Goal: Task Accomplishment & Management: Manage account settings

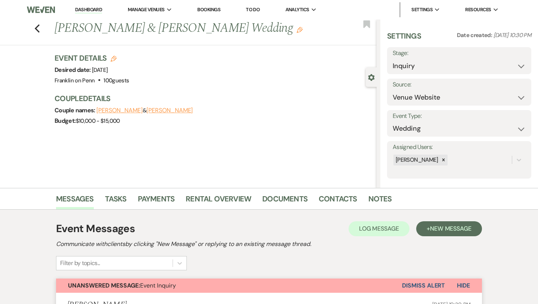
select select "5"
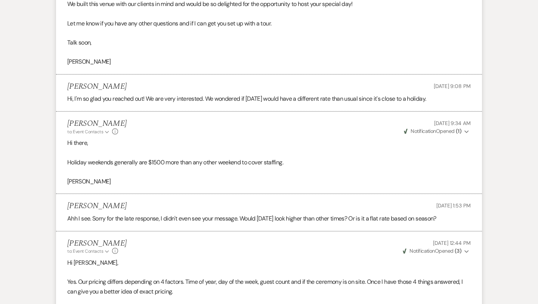
scroll to position [924, 0]
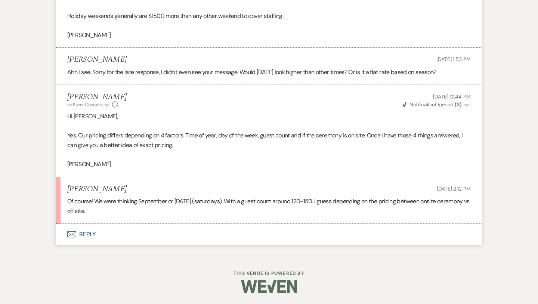
click at [92, 232] on button "Envelope Reply" at bounding box center [269, 234] width 426 height 21
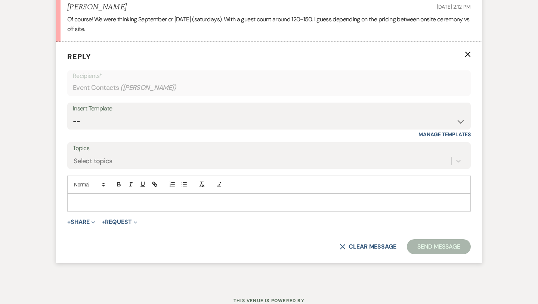
scroll to position [1106, 0]
click at [98, 203] on p at bounding box center [269, 201] width 392 height 8
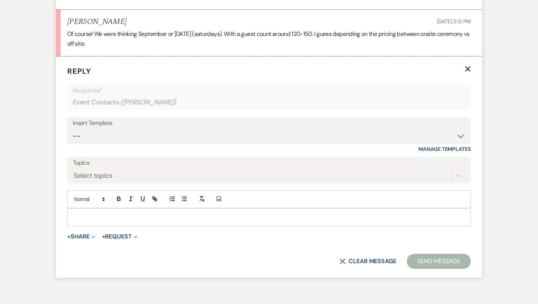
click at [466, 70] on icon "X" at bounding box center [468, 69] width 6 height 6
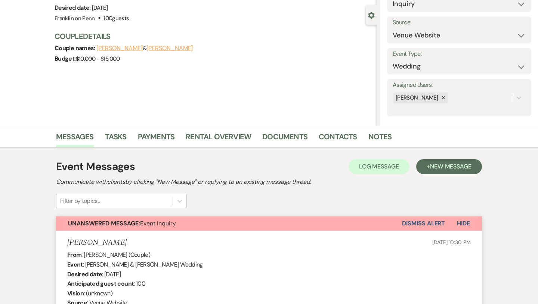
scroll to position [0, 0]
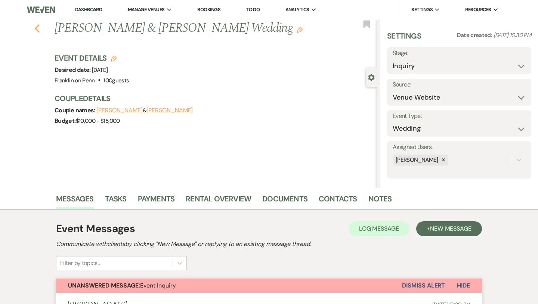
click at [38, 29] on icon "Previous" at bounding box center [37, 28] width 6 height 9
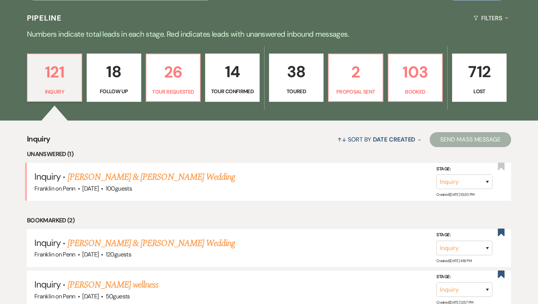
scroll to position [165, 0]
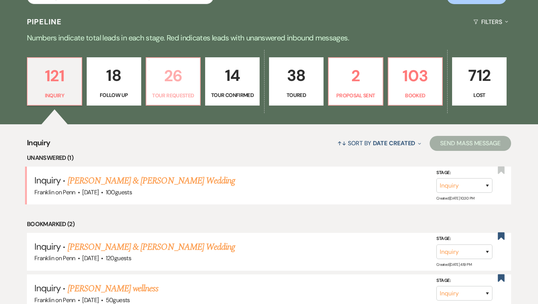
click at [179, 82] on p "26" at bounding box center [173, 75] width 45 height 25
select select "2"
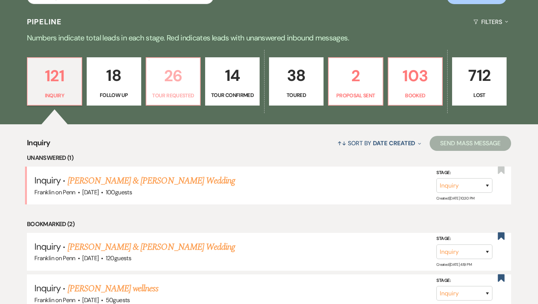
select select "2"
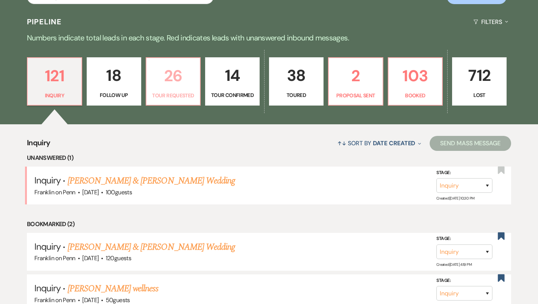
select select "2"
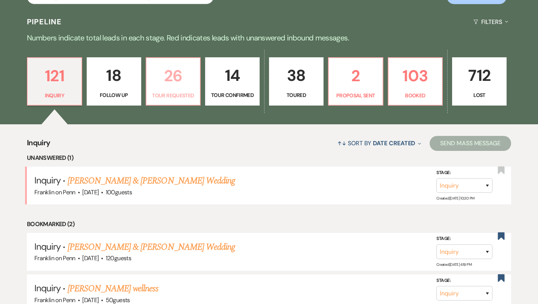
select select "2"
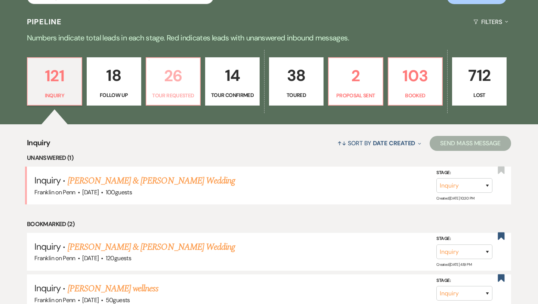
select select "2"
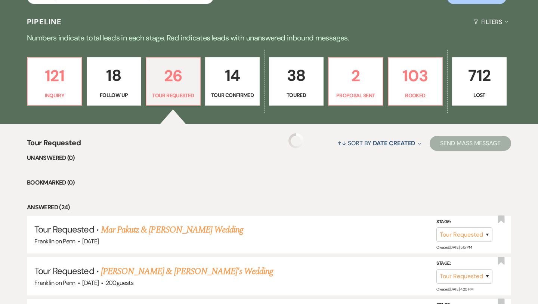
select select "2"
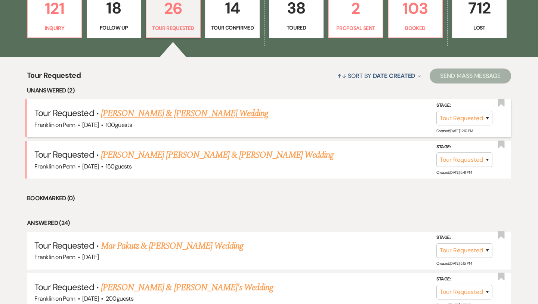
scroll to position [232, 0]
click at [223, 115] on link "[PERSON_NAME] & [PERSON_NAME] Wedding" at bounding box center [184, 112] width 167 height 13
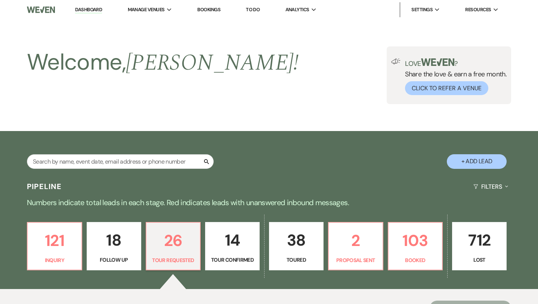
select select "2"
select select "5"
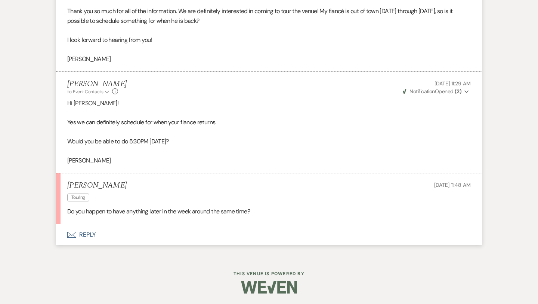
scroll to position [898, 0]
click at [87, 233] on button "Envelope Reply" at bounding box center [269, 234] width 426 height 21
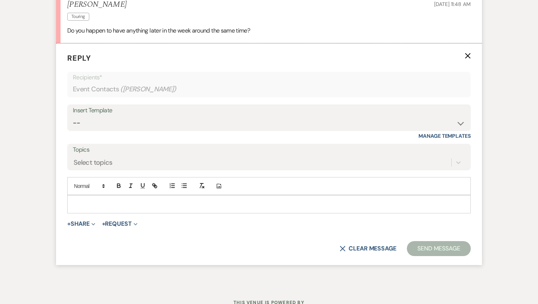
scroll to position [1081, 0]
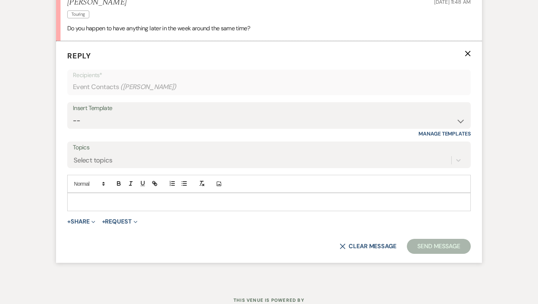
click at [87, 203] on p at bounding box center [269, 201] width 392 height 8
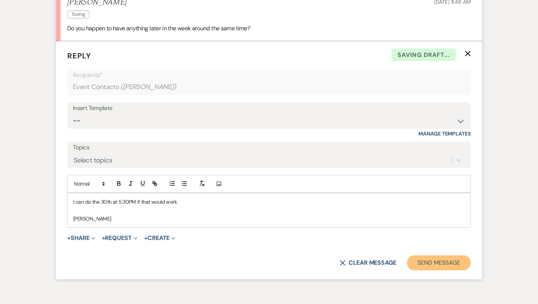
click at [421, 260] on button "Send Message" at bounding box center [439, 262] width 64 height 15
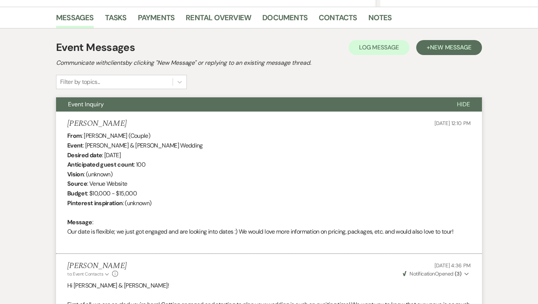
scroll to position [0, 0]
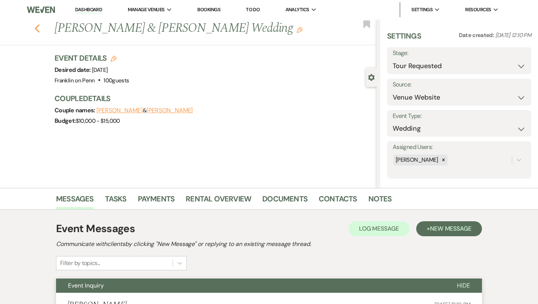
click at [39, 30] on icon "Previous" at bounding box center [37, 28] width 6 height 9
select select "2"
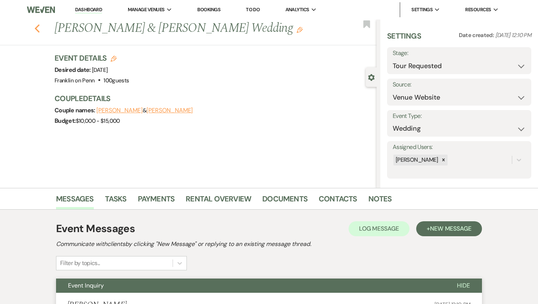
select select "2"
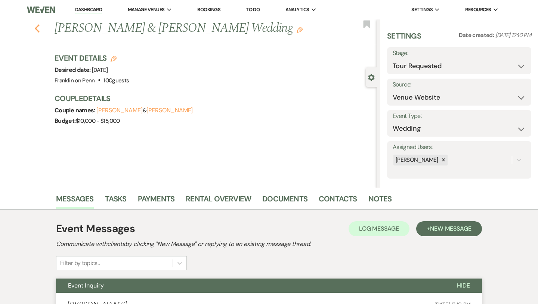
select select "2"
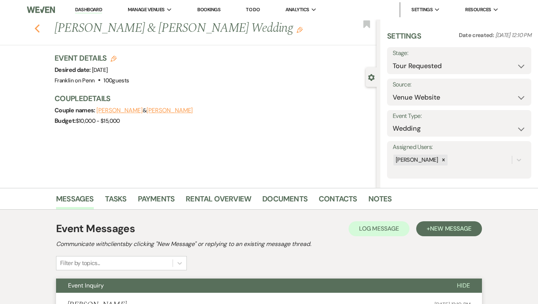
select select "2"
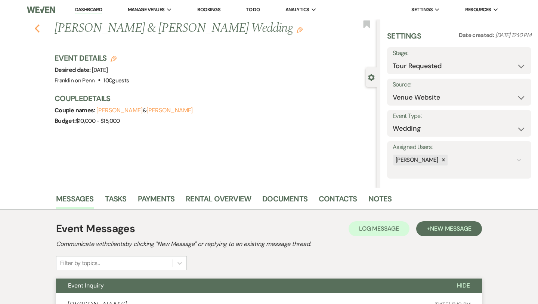
select select "2"
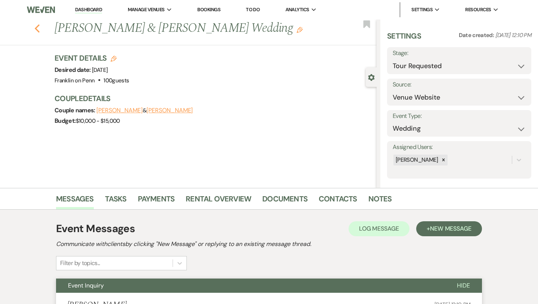
select select "2"
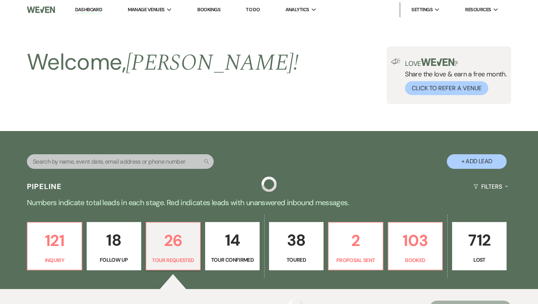
scroll to position [232, 0]
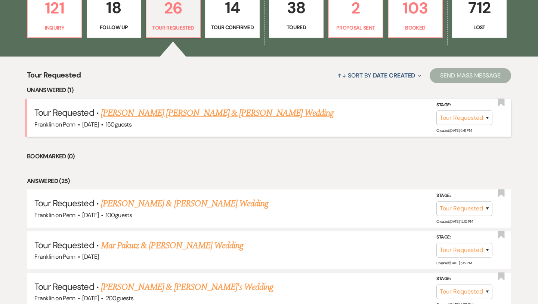
click at [166, 114] on link "[PERSON_NAME] [PERSON_NAME] & [PERSON_NAME] Wedding" at bounding box center [217, 112] width 233 height 13
select select "2"
select select "1"
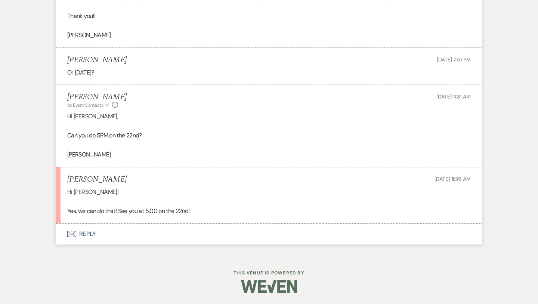
scroll to position [899, 0]
click at [90, 234] on button "Envelope Reply" at bounding box center [269, 234] width 426 height 21
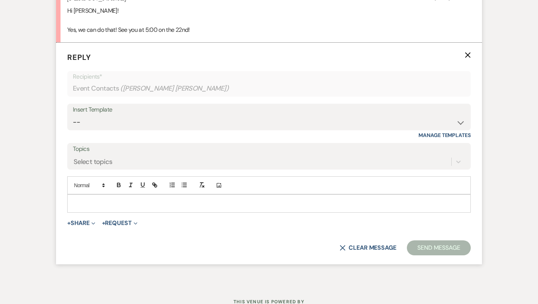
scroll to position [1081, 0]
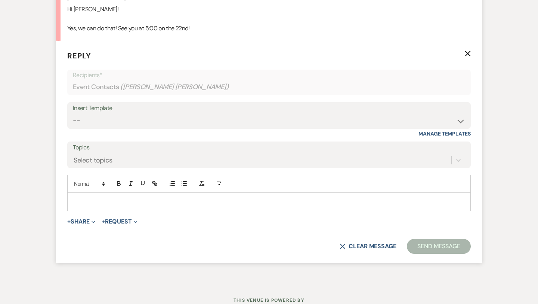
click at [101, 205] on p at bounding box center [269, 201] width 392 height 8
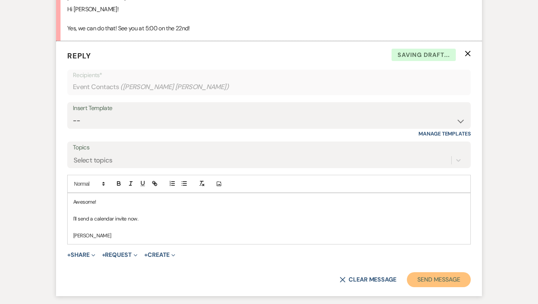
click at [447, 281] on button "Send Message" at bounding box center [439, 279] width 64 height 15
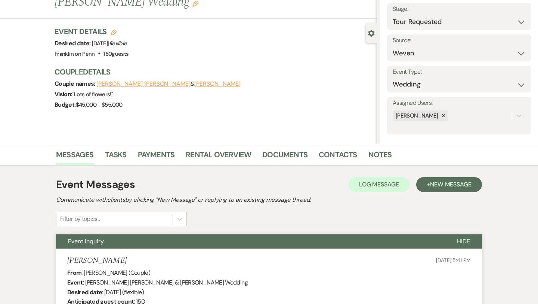
scroll to position [0, 0]
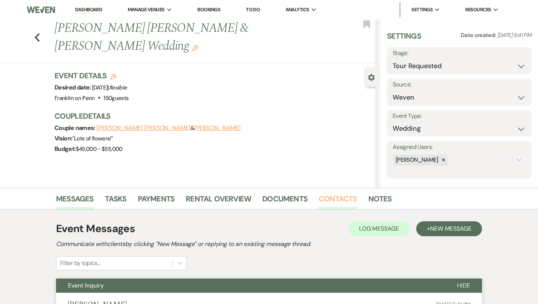
click at [339, 200] on link "Contacts" at bounding box center [338, 201] width 39 height 16
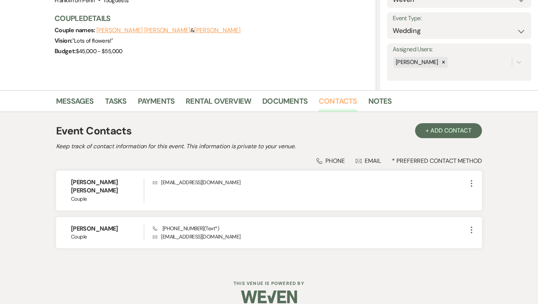
scroll to position [99, 0]
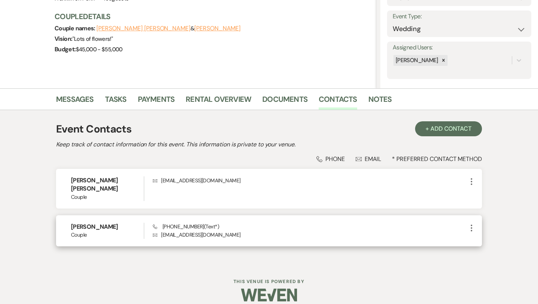
click at [197, 230] on p "Envelope [EMAIL_ADDRESS][DOMAIN_NAME]" at bounding box center [310, 234] width 314 height 8
copy div "[EMAIL_ADDRESS][DOMAIN_NAME] More"
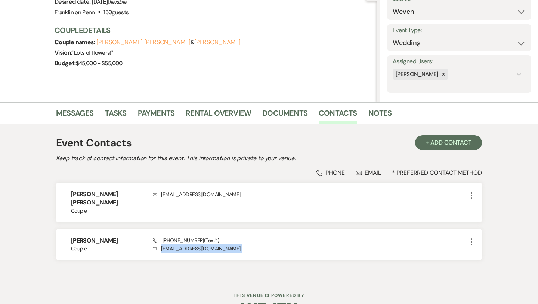
scroll to position [92, 0]
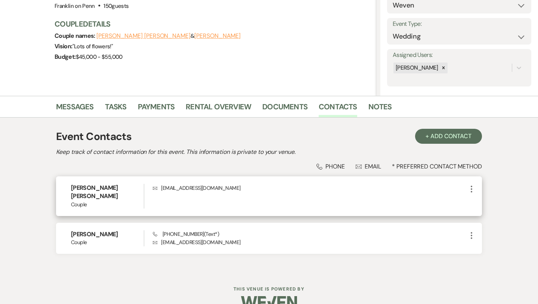
click at [194, 186] on p "Envelope [EMAIL_ADDRESS][DOMAIN_NAME]" at bounding box center [310, 188] width 314 height 8
copy div "[EMAIL_ADDRESS][DOMAIN_NAME] More"
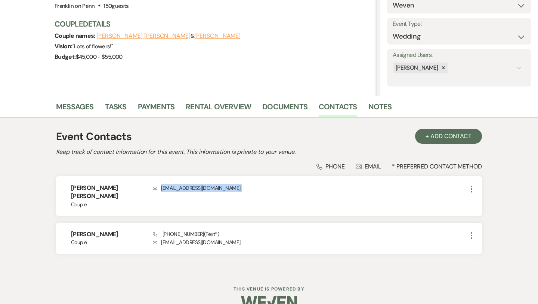
scroll to position [0, 0]
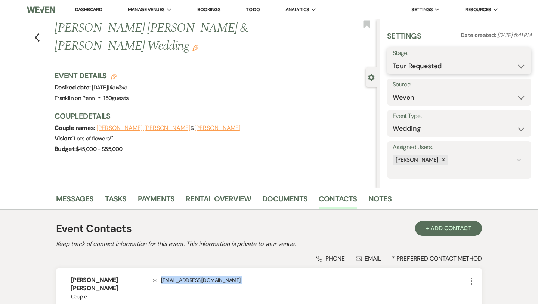
click at [434, 68] on select "Inquiry Follow Up Tour Requested Tour Confirmed Toured Proposal Sent Booked Lost" at bounding box center [459, 66] width 133 height 15
select select "4"
click at [520, 65] on button "Save" at bounding box center [517, 60] width 30 height 15
click at [37, 33] on icon "Previous" at bounding box center [37, 37] width 6 height 9
select select "2"
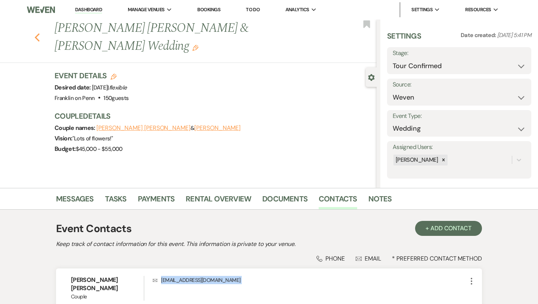
select select "4"
select select "2"
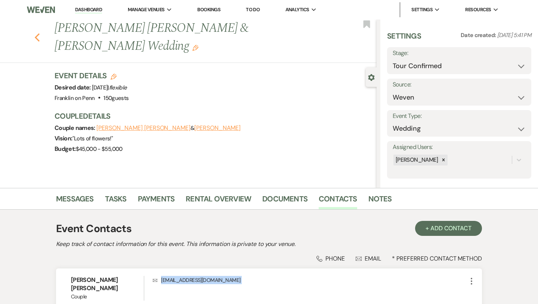
select select "2"
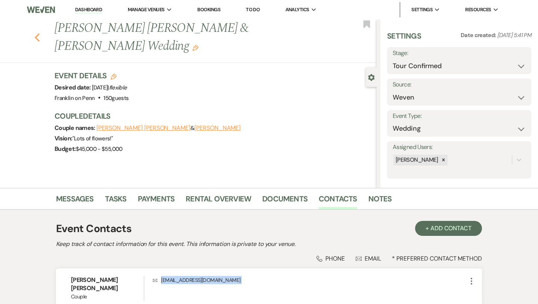
select select "2"
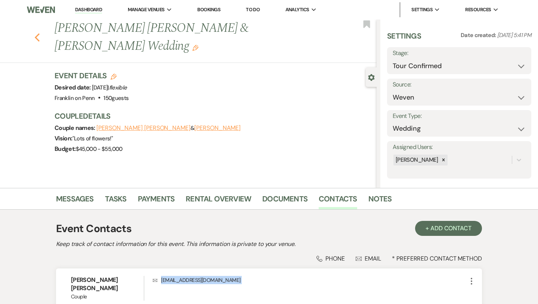
select select "2"
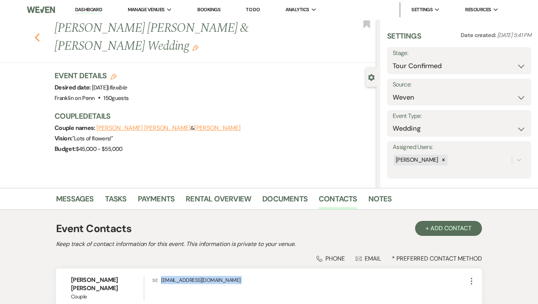
select select "2"
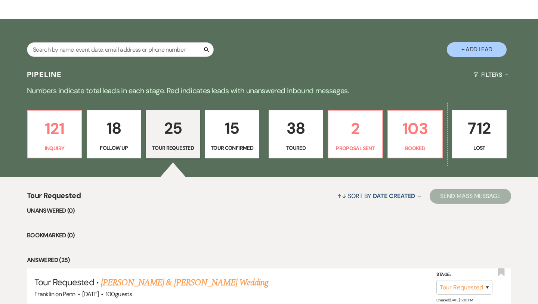
click at [231, 119] on p "15" at bounding box center [232, 128] width 45 height 25
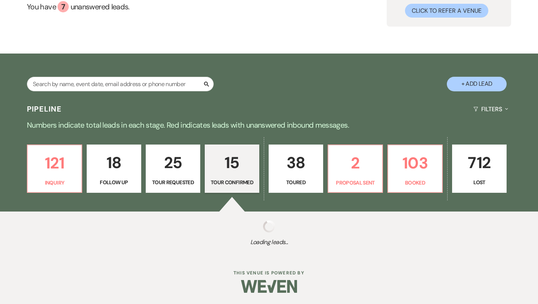
select select "4"
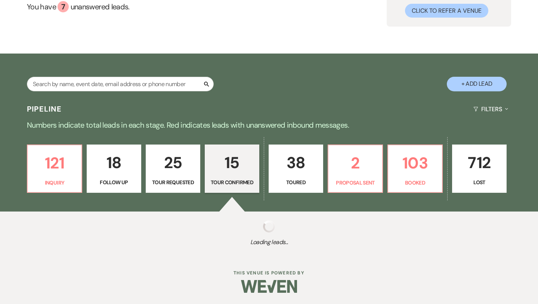
select select "4"
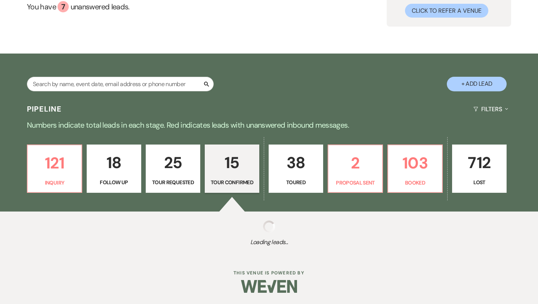
select select "4"
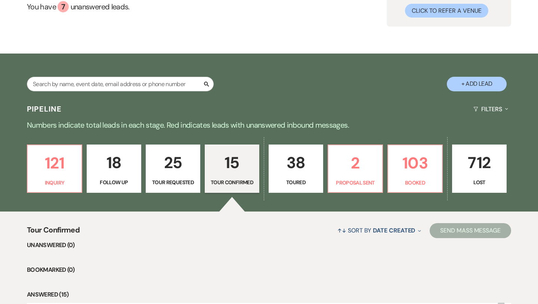
scroll to position [104, 0]
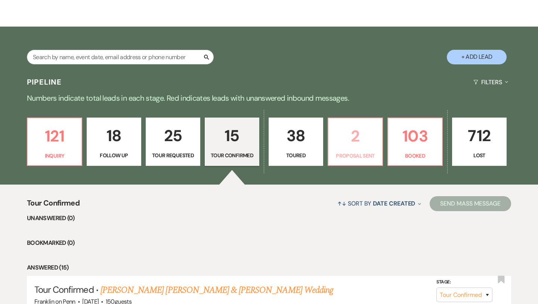
click at [349, 139] on p "2" at bounding box center [355, 135] width 45 height 25
select select "6"
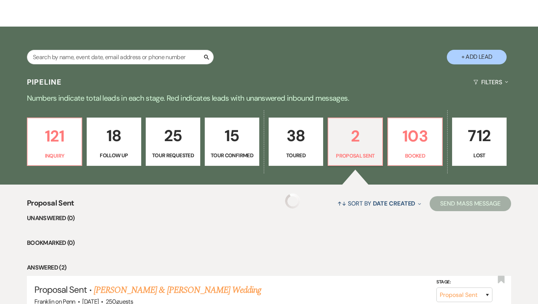
select select "6"
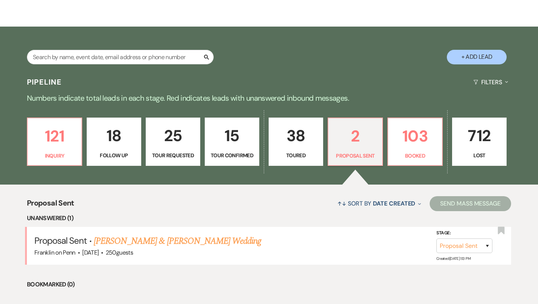
scroll to position [178, 0]
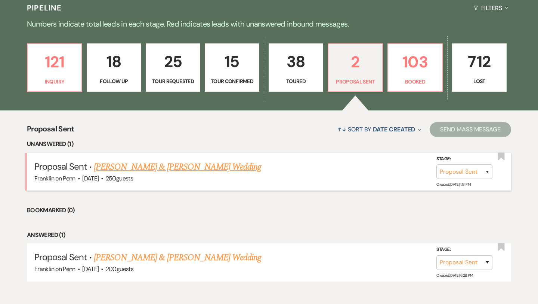
click at [190, 165] on link "[PERSON_NAME] & [PERSON_NAME] Wedding" at bounding box center [177, 166] width 167 height 13
select select "6"
select select "1"
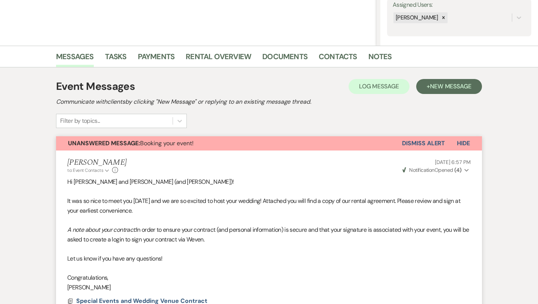
scroll to position [141, 0]
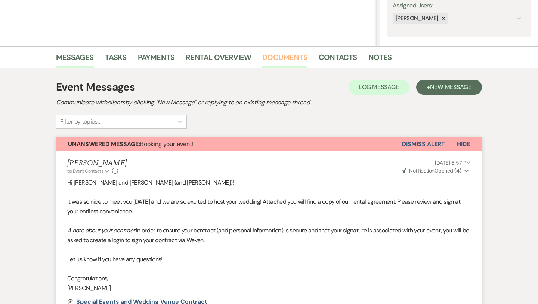
click at [293, 59] on link "Documents" at bounding box center [284, 59] width 45 height 16
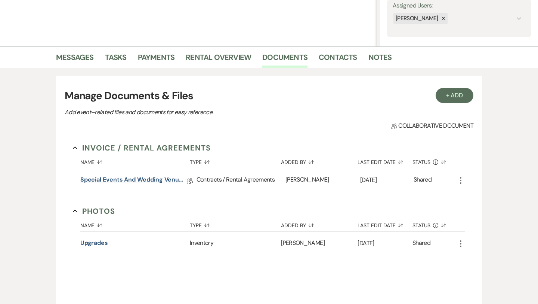
click at [158, 178] on link "Special Events and Wedding Venue Contract" at bounding box center [133, 181] width 107 height 12
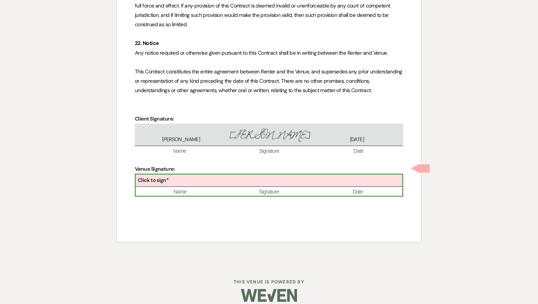
scroll to position [2398, 0]
click at [166, 176] on b "Click to sign*" at bounding box center [153, 179] width 31 height 7
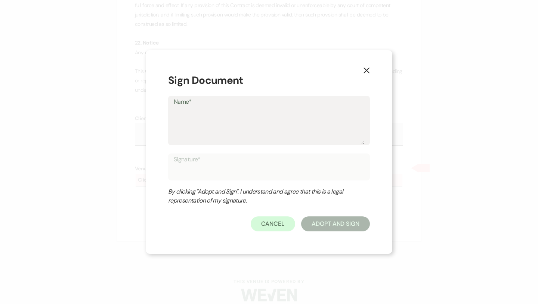
type textarea "D"
type input "D"
type textarea "De"
type input "De"
type textarea "Dev"
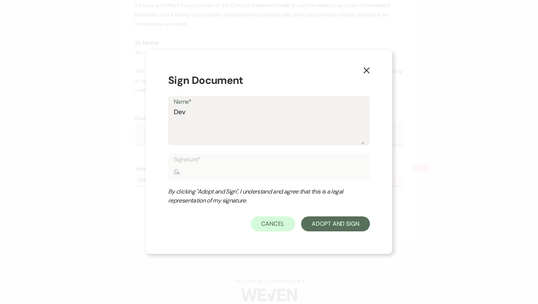
type input "Dev"
type textarea "Devo"
type input "Devo"
type textarea "Devot"
type input "Devot"
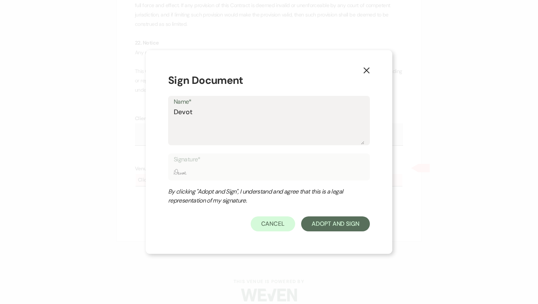
type textarea "Devote"
type input "Devote"
type textarea "Devoted"
type input "Devoted"
type textarea "Devoted"
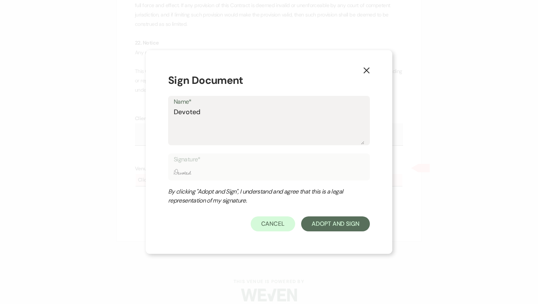
type input "Devoted"
type textarea "Devoted t"
type input "Devoted t"
type textarea "Devoted to"
type input "Devoted to"
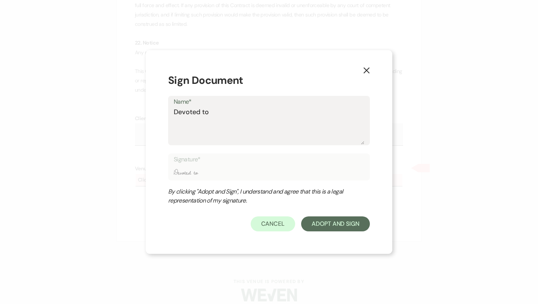
type textarea "Devoted to"
type input "Devoted to"
type textarea "Devoted to"
type input "Devoted to"
type textarea "Devoted t"
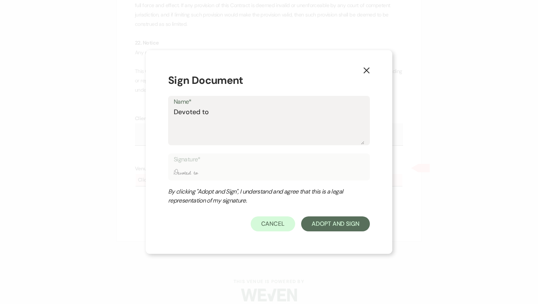
type input "Devoted t"
type textarea "Devoted"
type input "Devoted"
type textarea "Devoted Y"
type input "Devoted Y"
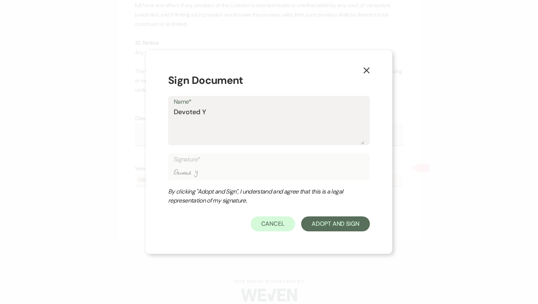
type textarea "Devoted"
type input "Devoted"
type textarea "Devoted T"
type input "Devoted T"
type textarea "Devoted To"
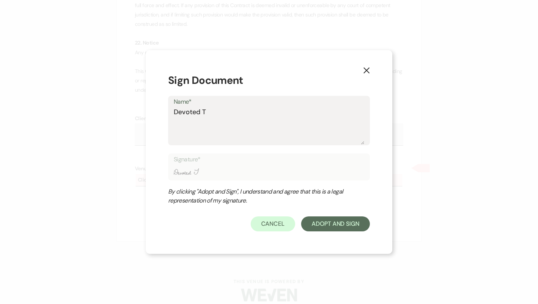
type input "Devoted To"
type textarea "Devoted To"
type input "Devoted To"
type textarea "Devoted To Y"
type input "Devoted To Y"
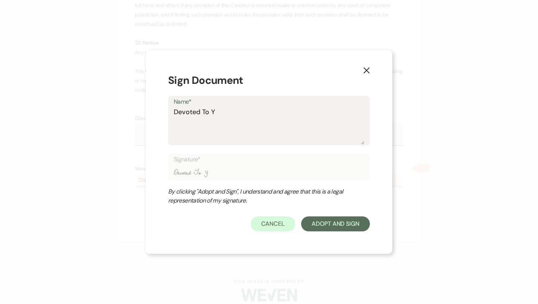
type textarea "Devoted To Yo"
type input "Devoted To Yo"
type textarea "Devoted To You"
type input "Devoted To You"
type textarea "Devoted To You"
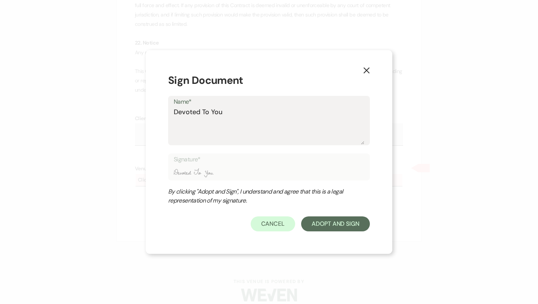
type input "Devoted To You"
type textarea "Devoted To You V"
type input "Devoted To You V"
type textarea "Devoted To You Ve"
type input "Devoted To You Ve"
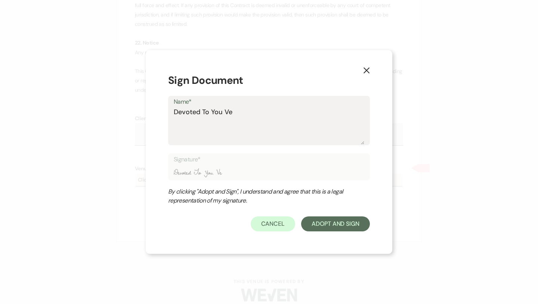
type textarea "Devoted To You Ven"
type input "Devoted To You Ven"
type textarea "Devoted To You Vene"
type input "Devoted To You Vene"
type textarea "Devoted To You Veneu"
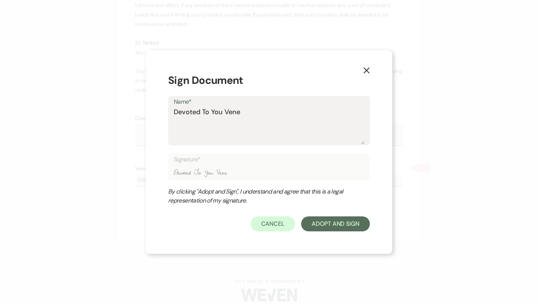
type input "Devoted To You Veneu"
type textarea "Devoted To You Veneu"
type input "Devoted To You Veneu"
type textarea "Devoted To You Veneu"
type input "Devoted To You Veneu"
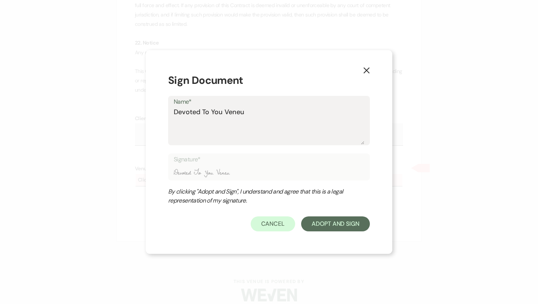
type textarea "Devoted To You Vene"
type input "Devoted To You Vene"
type textarea "Devoted To You Ven"
type input "Devoted To You Ven"
type textarea "Devoted To You Venu"
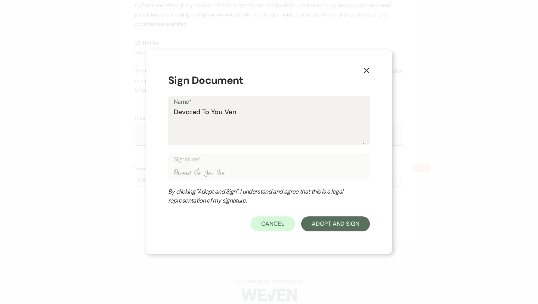
type input "Devoted To You Venu"
type textarea "Devoted To You Venue"
type input "Devoted To You Venue"
type textarea "Devoted To You Venue"
type input "Devoted To You Venue"
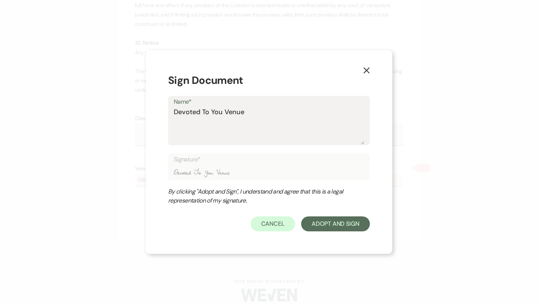
type textarea "Devoted To You Venue L"
type input "Devoted To You Venue L"
type textarea "Devoted To You Venue LL"
type input "Devoted To You Venue LL"
type textarea "Devoted To You Venue LLC"
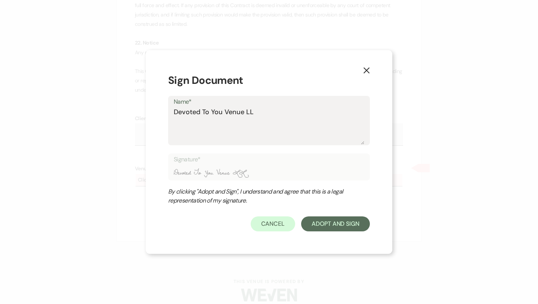
type input "Devoted To You Venue LLC"
type textarea "Devoted To You Venue LLC"
click at [326, 224] on button "Adopt And Sign" at bounding box center [335, 223] width 69 height 15
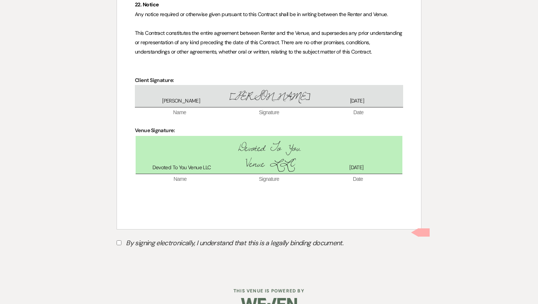
scroll to position [2445, 0]
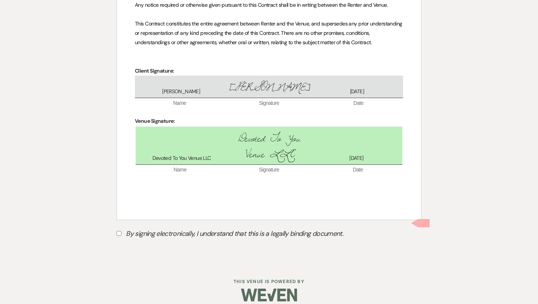
click at [118, 231] on input "By signing electronically, I understand that this is a legally binding document." at bounding box center [119, 233] width 5 height 5
checkbox input "true"
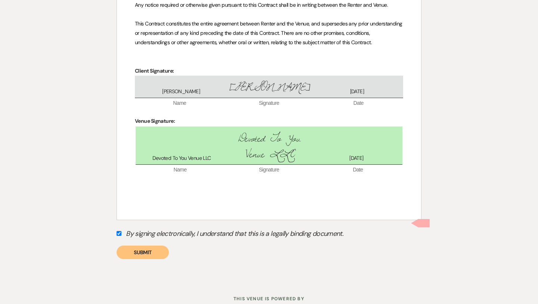
click at [158, 246] on button "Submit" at bounding box center [143, 251] width 52 height 13
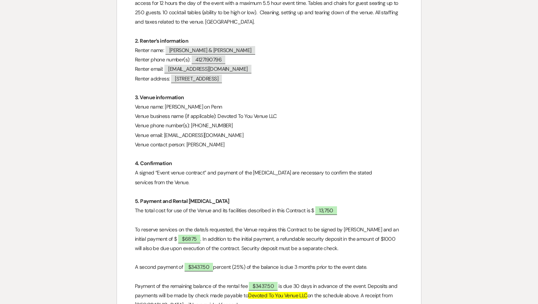
scroll to position [0, 0]
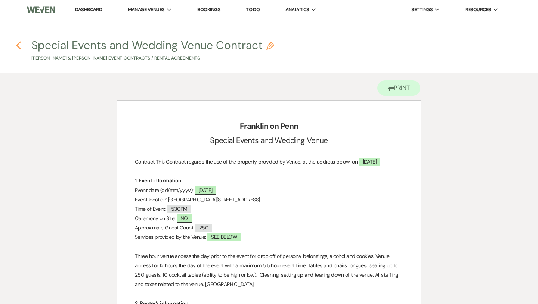
click at [19, 43] on icon "Previous" at bounding box center [19, 45] width 6 height 9
select select "6"
select select "1"
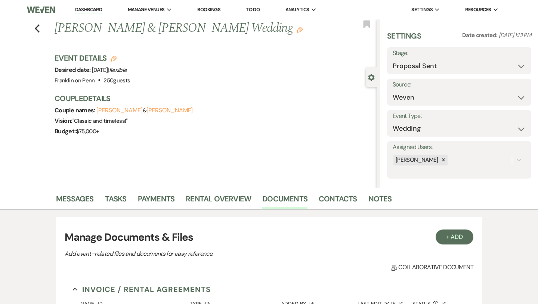
scroll to position [141, 0]
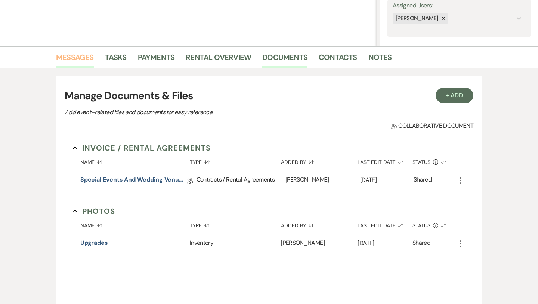
click at [86, 56] on link "Messages" at bounding box center [75, 59] width 38 height 16
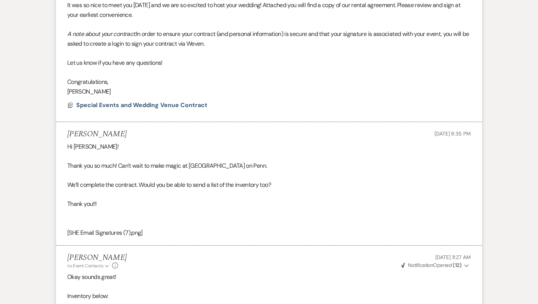
scroll to position [666, 0]
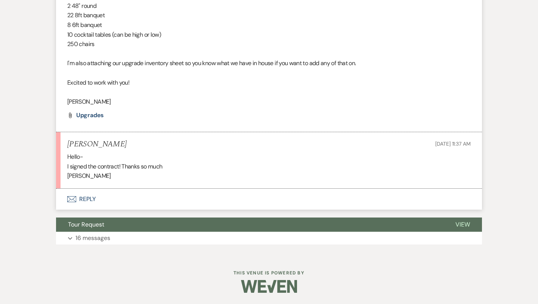
click at [90, 199] on button "Envelope Reply" at bounding box center [269, 198] width 426 height 21
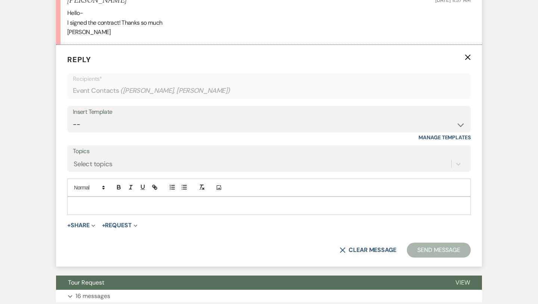
scroll to position [813, 0]
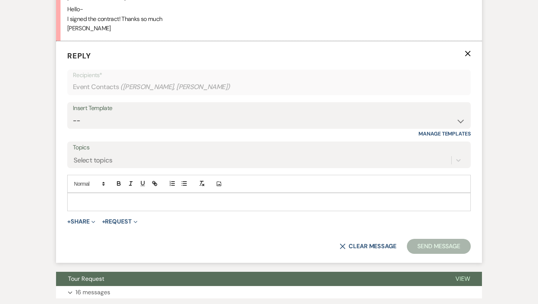
click at [94, 203] on p at bounding box center [269, 201] width 392 height 8
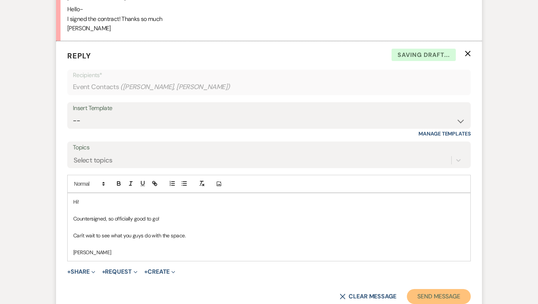
click at [425, 295] on button "Send Message" at bounding box center [439, 296] width 64 height 15
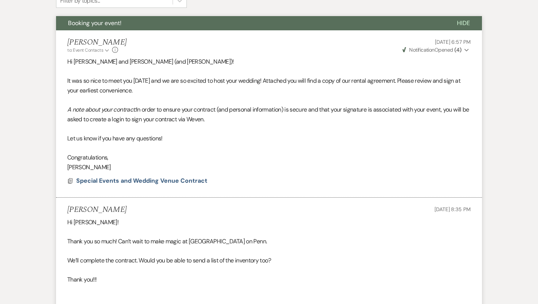
scroll to position [0, 0]
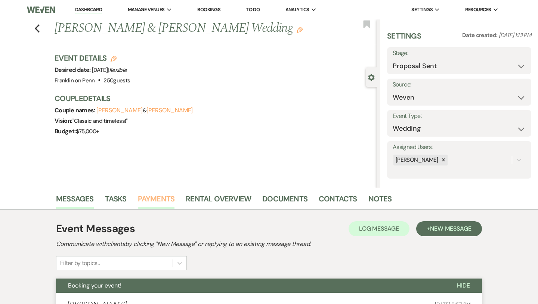
click at [157, 195] on link "Payments" at bounding box center [156, 201] width 37 height 16
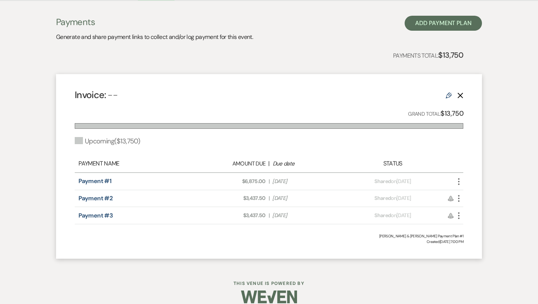
scroll to position [219, 0]
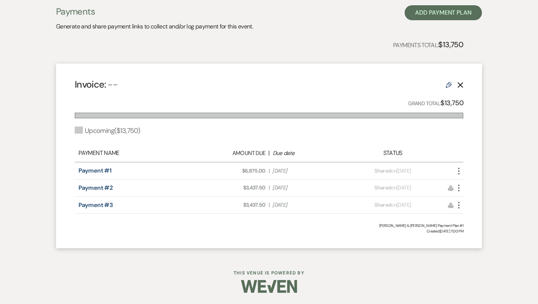
click at [460, 170] on use "button" at bounding box center [458, 170] width 1 height 7
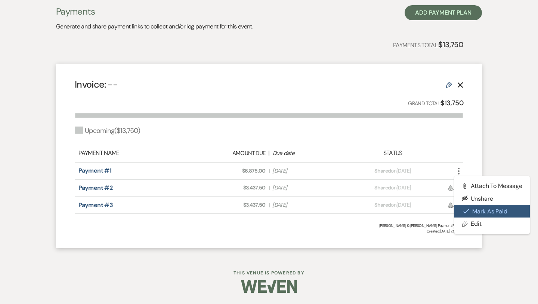
click at [476, 211] on button "Check [PERSON_NAME] [PERSON_NAME] as Paid" at bounding box center [493, 211] width 76 height 13
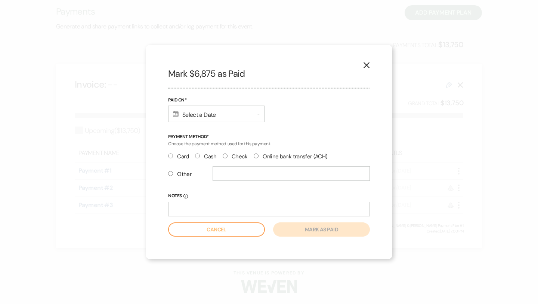
click at [217, 113] on div "Calendar Select a Date Expand" at bounding box center [216, 113] width 96 height 16
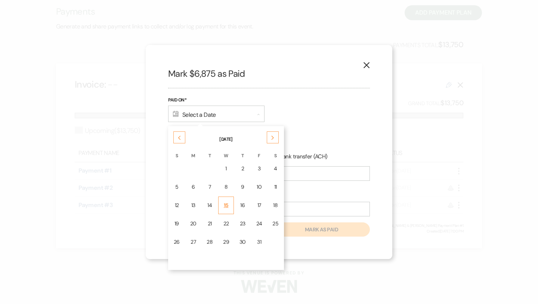
click at [226, 205] on div "15" at bounding box center [226, 205] width 6 height 8
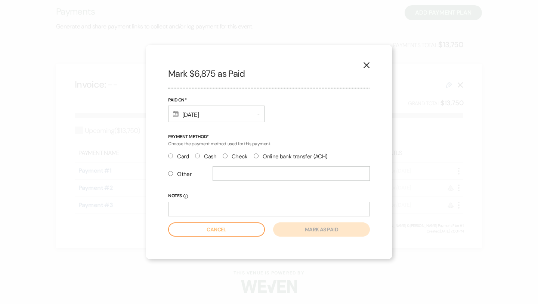
click at [225, 156] on input "Check" at bounding box center [225, 155] width 5 height 5
radio input "true"
click at [320, 227] on button "Mark as paid" at bounding box center [321, 229] width 97 height 14
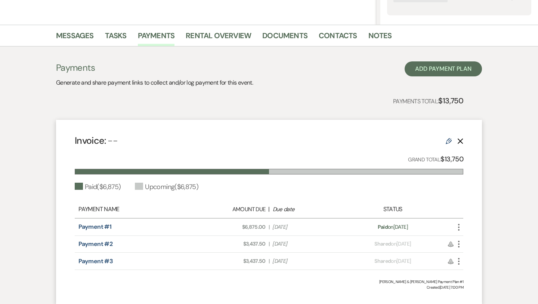
scroll to position [0, 0]
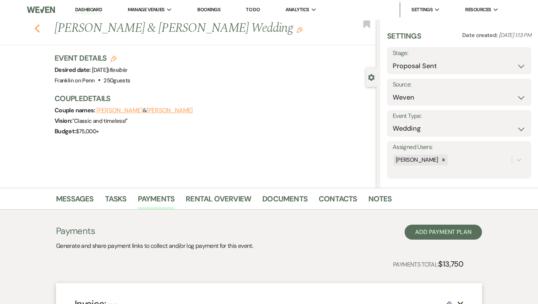
click at [36, 30] on icon "Previous" at bounding box center [37, 28] width 6 height 9
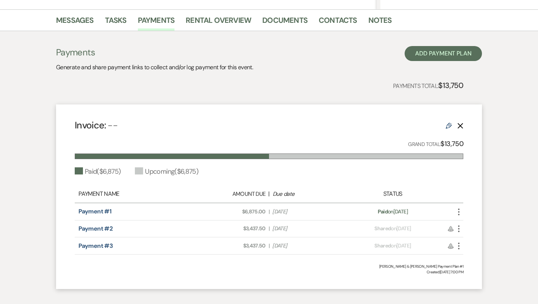
select select "6"
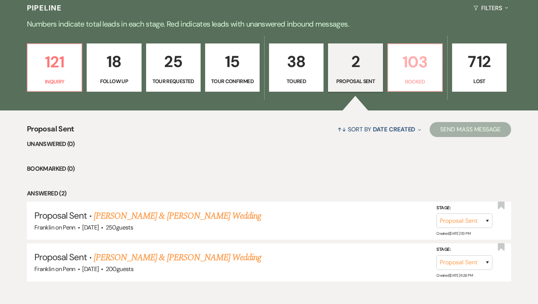
click at [415, 61] on p "103" at bounding box center [415, 61] width 45 height 25
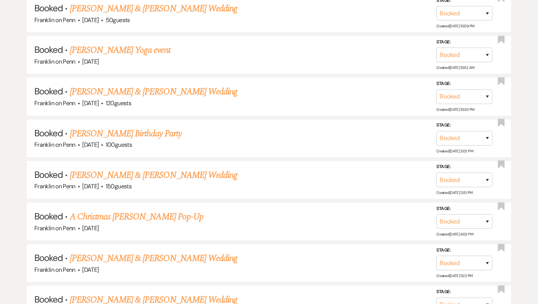
scroll to position [802, 0]
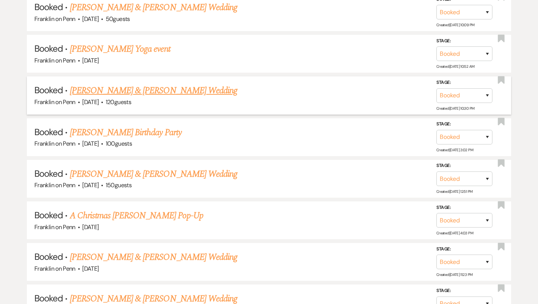
click at [194, 88] on link "[PERSON_NAME] & [PERSON_NAME] Wedding" at bounding box center [153, 90] width 167 height 13
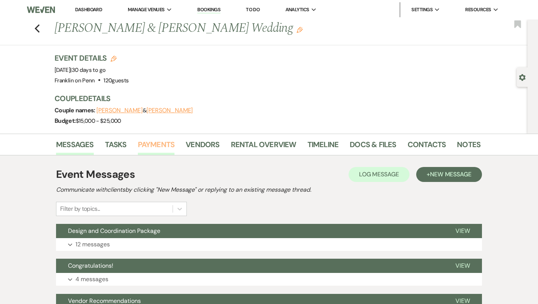
click at [163, 145] on link "Payments" at bounding box center [156, 146] width 37 height 16
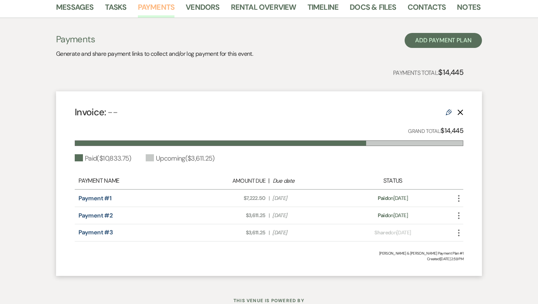
scroll to position [143, 0]
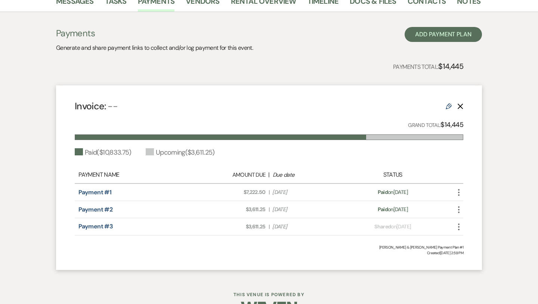
click at [459, 227] on use "button" at bounding box center [458, 226] width 1 height 7
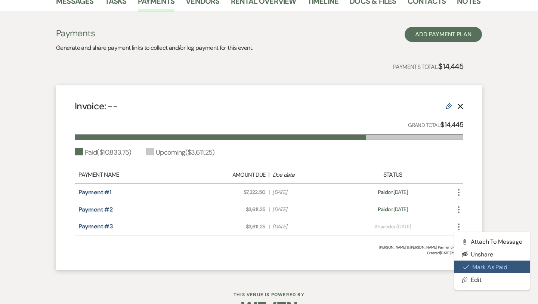
click at [476, 267] on button "Check [PERSON_NAME] [PERSON_NAME] as Paid" at bounding box center [493, 266] width 76 height 13
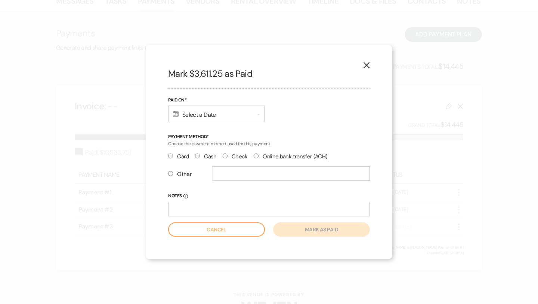
click at [224, 111] on div "Calendar Select a Date Expand" at bounding box center [216, 113] width 96 height 16
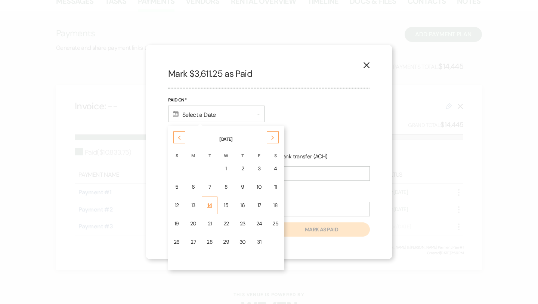
click at [206, 204] on td "14" at bounding box center [210, 205] width 16 height 18
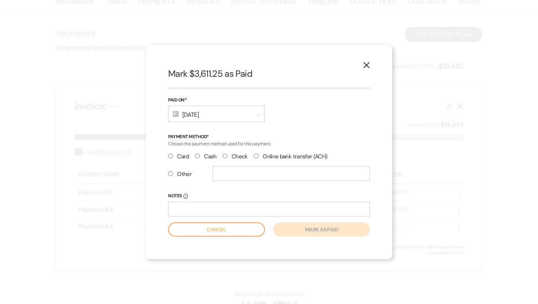
click at [225, 155] on input "Check" at bounding box center [225, 155] width 5 height 5
radio input "true"
click at [325, 231] on button "Mark as paid" at bounding box center [321, 229] width 97 height 14
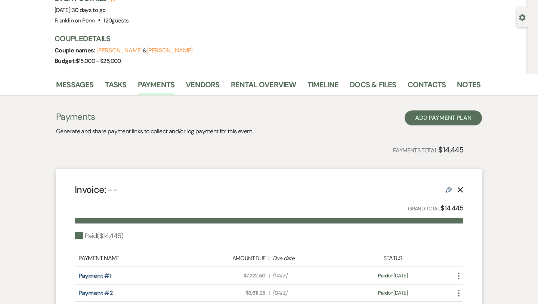
scroll to position [0, 0]
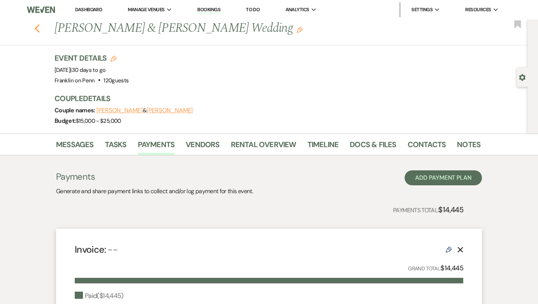
click at [38, 30] on icon "Previous" at bounding box center [37, 28] width 6 height 9
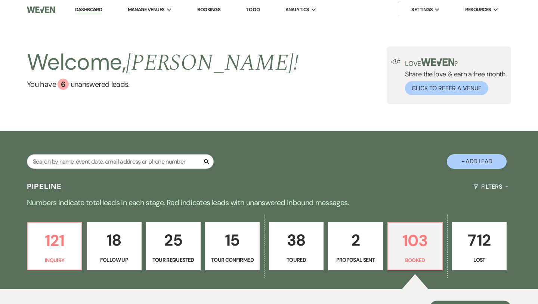
scroll to position [89, 0]
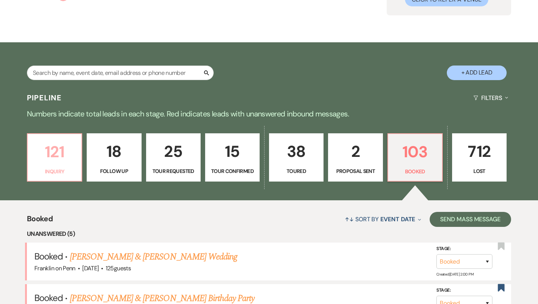
click at [62, 151] on p "121" at bounding box center [54, 151] width 45 height 25
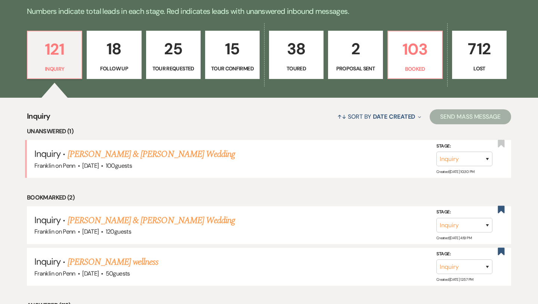
scroll to position [192, 0]
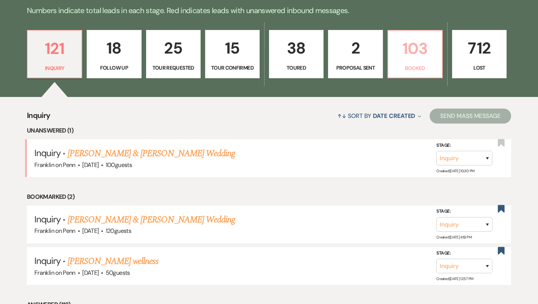
click at [417, 51] on p "103" at bounding box center [415, 48] width 45 height 25
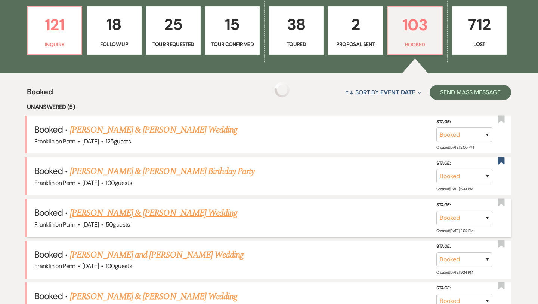
scroll to position [219, 0]
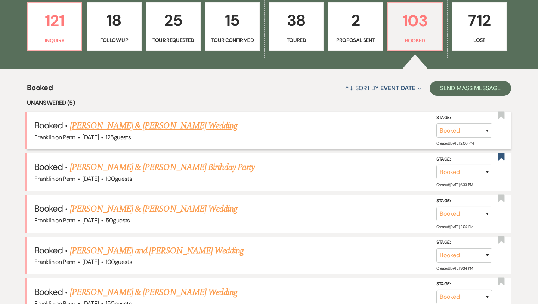
click at [185, 125] on link "[PERSON_NAME] & [PERSON_NAME] Wedding" at bounding box center [153, 125] width 167 height 13
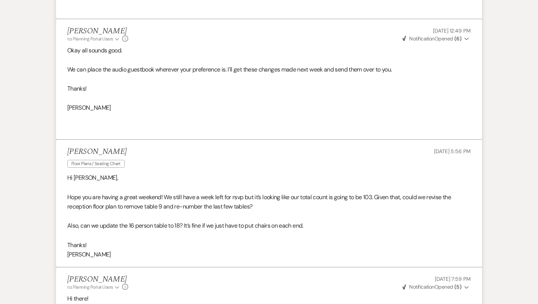
scroll to position [1828, 0]
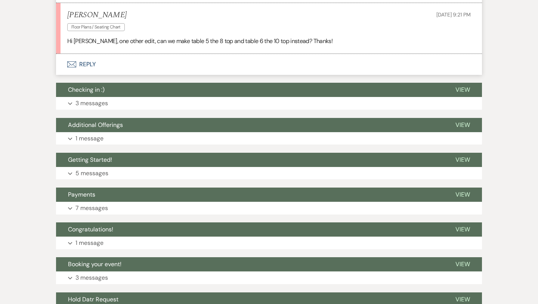
click at [90, 63] on button "Envelope Reply" at bounding box center [269, 64] width 426 height 21
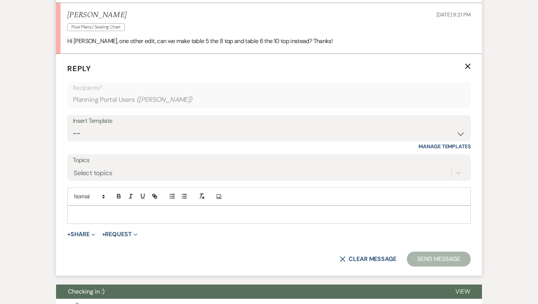
scroll to position [2189, 0]
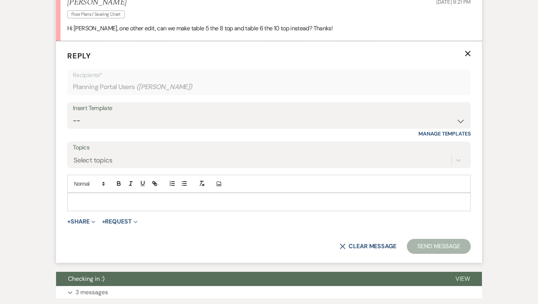
click at [91, 198] on p at bounding box center [269, 201] width 392 height 8
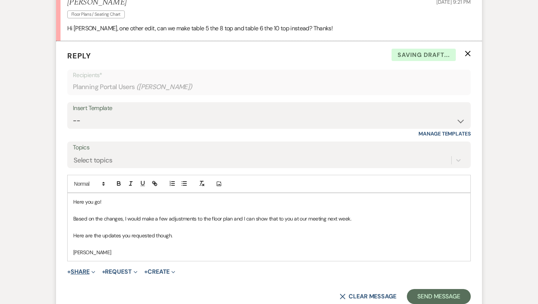
click at [85, 273] on button "+ Share Expand" at bounding box center [81, 271] width 28 height 6
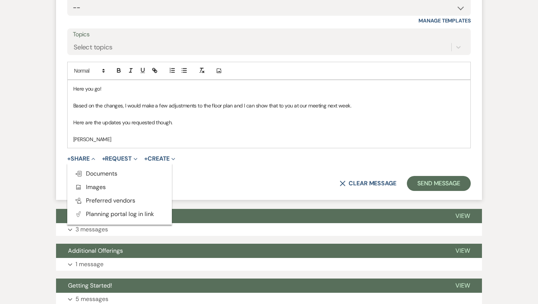
scroll to position [2303, 0]
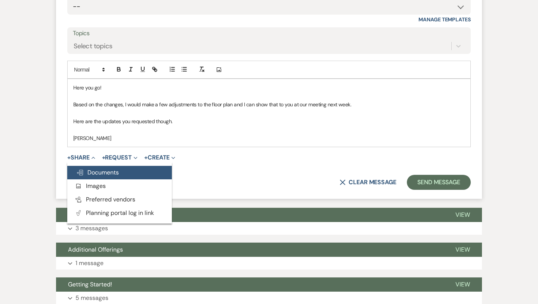
click at [109, 176] on button "Doc Upload Documents" at bounding box center [119, 172] width 105 height 13
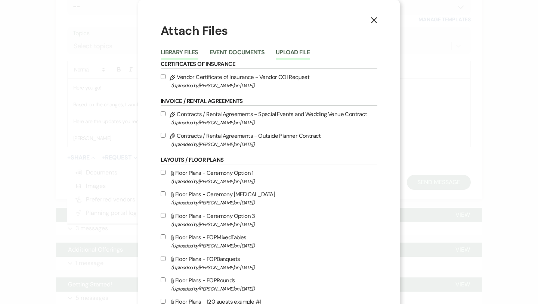
click at [287, 51] on button "Upload File" at bounding box center [293, 54] width 34 height 10
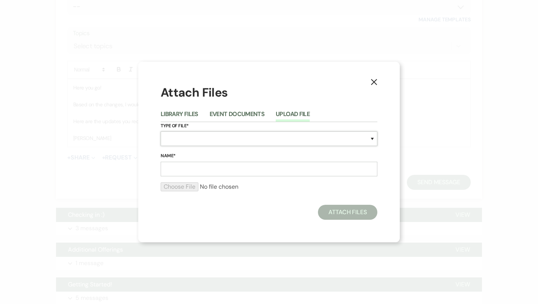
click at [179, 137] on select "Special Event Insurance Vendor Certificate of Insurance Contracts / Rental Agre…" at bounding box center [269, 138] width 217 height 15
select select "24"
click at [190, 172] on input "Name*" at bounding box center [269, 169] width 217 height 15
type input "Reception"
click at [195, 185] on input "file" at bounding box center [269, 186] width 217 height 9
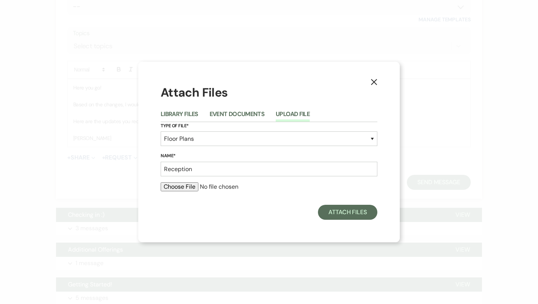
type input "C:\fakepath\SethandLeannaReception.png"
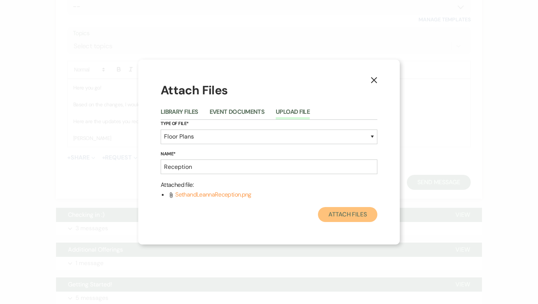
click at [356, 216] on button "Attach Files" at bounding box center [347, 214] width 59 height 15
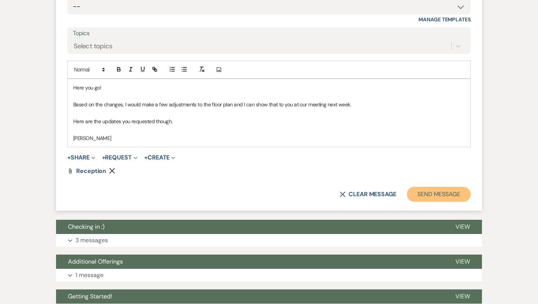
click at [447, 188] on button "Send Message" at bounding box center [439, 194] width 64 height 15
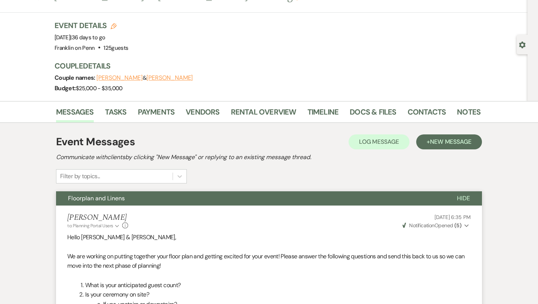
scroll to position [0, 0]
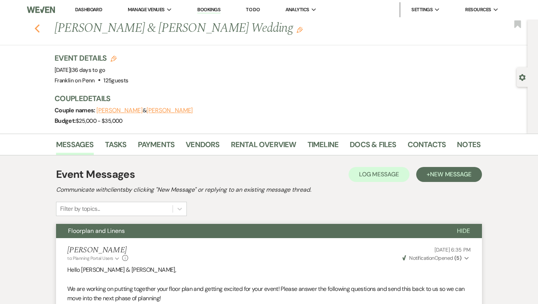
click at [38, 30] on icon "Previous" at bounding box center [37, 28] width 6 height 9
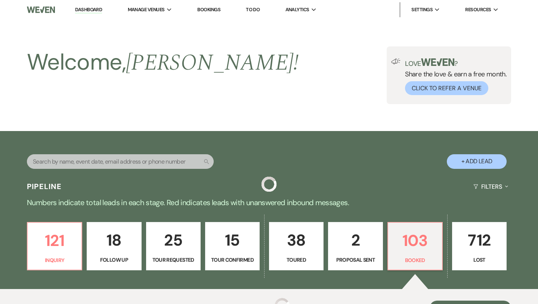
scroll to position [219, 0]
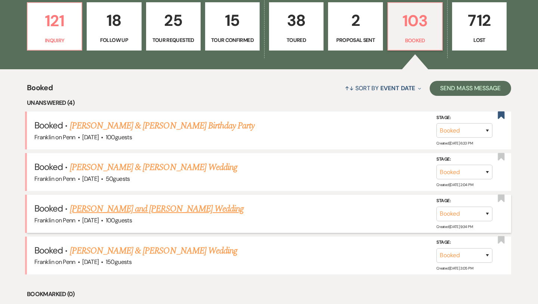
click at [140, 210] on link "[PERSON_NAME] and [PERSON_NAME] Wedding" at bounding box center [157, 208] width 174 height 13
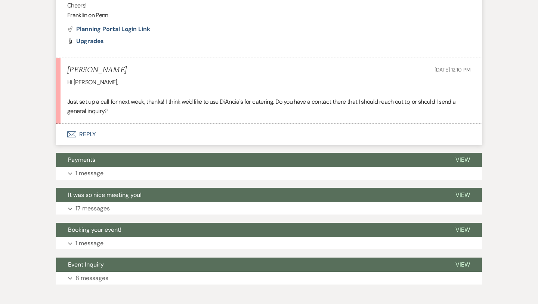
scroll to position [443, 0]
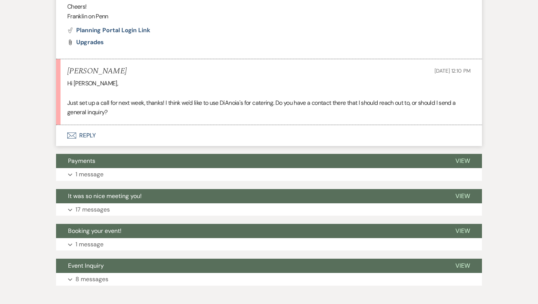
click at [93, 133] on button "Envelope Reply" at bounding box center [269, 135] width 426 height 21
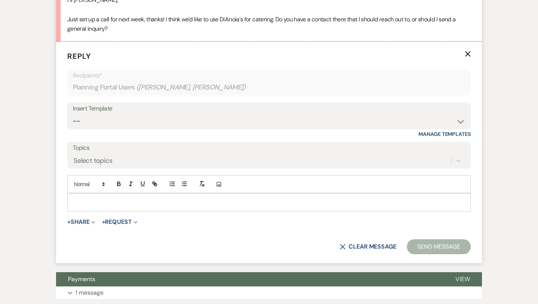
scroll to position [527, 0]
click at [88, 200] on p at bounding box center [269, 201] width 392 height 8
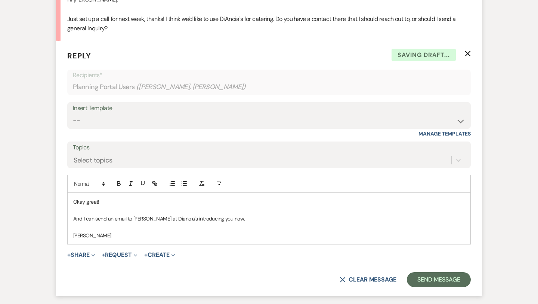
click at [160, 217] on p "And I can send an email to [PERSON_NAME] at Dianoia's introducing you now." at bounding box center [269, 218] width 392 height 8
click at [439, 279] on button "Send Message" at bounding box center [439, 279] width 64 height 15
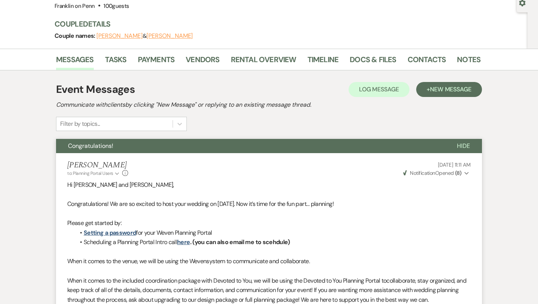
scroll to position [0, 0]
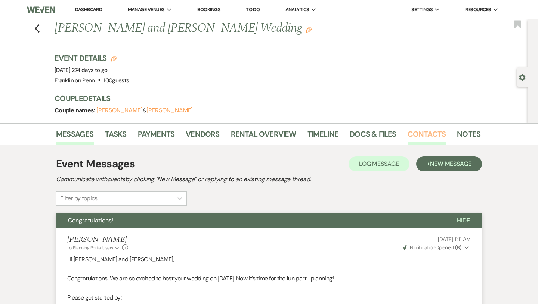
click at [418, 134] on link "Contacts" at bounding box center [427, 136] width 39 height 16
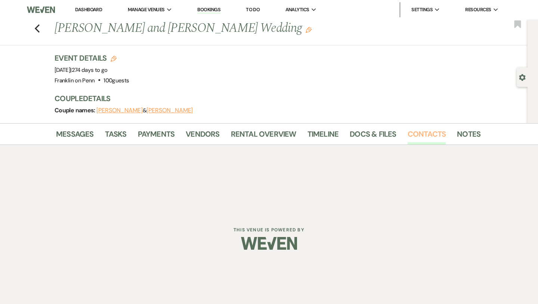
scroll to position [82, 0]
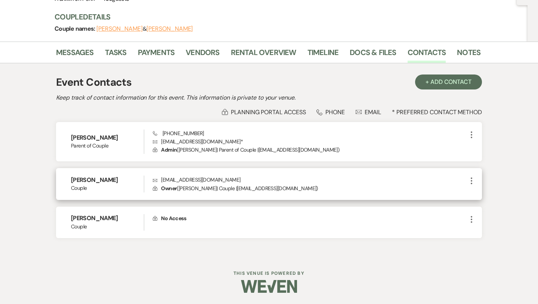
click at [205, 179] on p "Envelope [EMAIL_ADDRESS][DOMAIN_NAME]" at bounding box center [310, 179] width 314 height 8
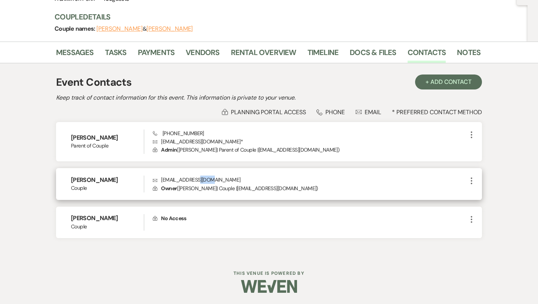
click at [205, 179] on p "Envelope [EMAIL_ADDRESS][DOMAIN_NAME]" at bounding box center [310, 179] width 314 height 8
click at [199, 178] on p "Envelope [EMAIL_ADDRESS][DOMAIN_NAME]" at bounding box center [310, 179] width 314 height 8
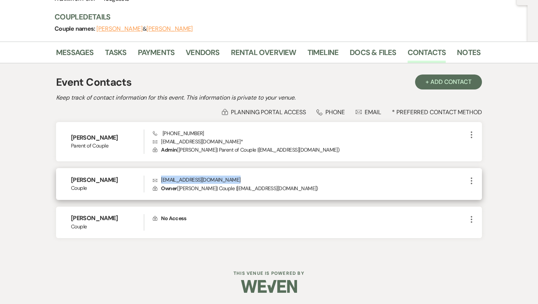
click at [199, 178] on p "Envelope [EMAIL_ADDRESS][DOMAIN_NAME]" at bounding box center [310, 179] width 314 height 8
copy p "[EMAIL_ADDRESS][DOMAIN_NAME]"
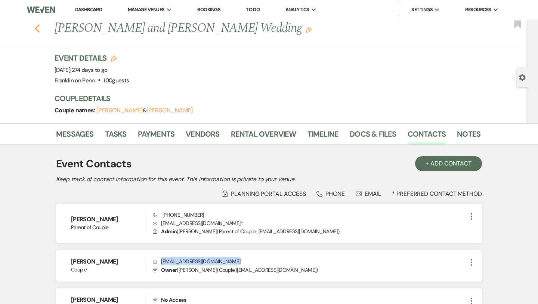
click at [37, 29] on icon "Previous" at bounding box center [37, 28] width 6 height 9
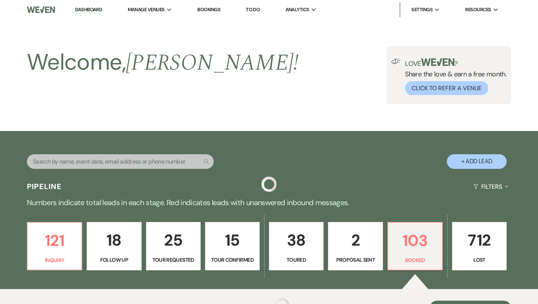
scroll to position [219, 0]
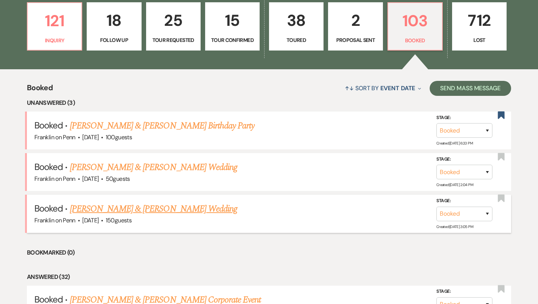
click at [162, 208] on link "[PERSON_NAME] & [PERSON_NAME] Wedding" at bounding box center [153, 208] width 167 height 13
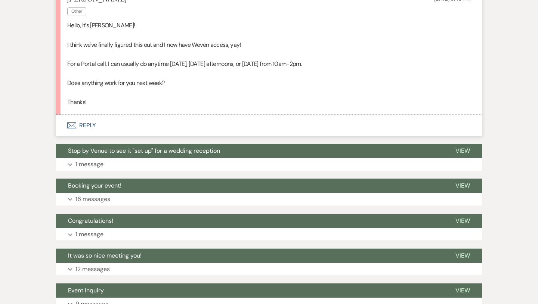
scroll to position [228, 0]
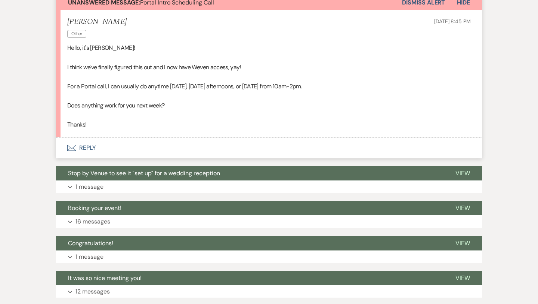
click at [85, 149] on button "Envelope Reply" at bounding box center [269, 147] width 426 height 21
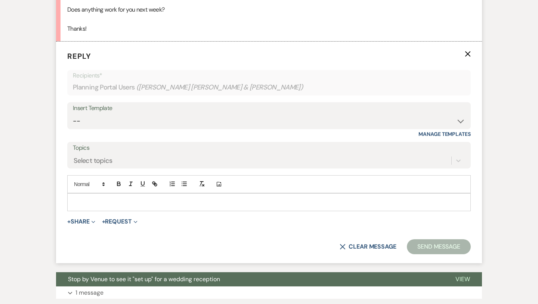
scroll to position [324, 0]
click at [89, 193] on div at bounding box center [269, 201] width 403 height 17
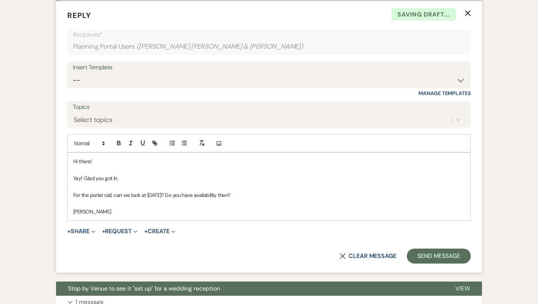
scroll to position [365, 0]
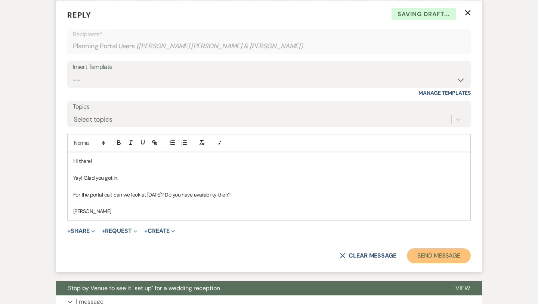
click at [458, 256] on button "Send Message" at bounding box center [439, 255] width 64 height 15
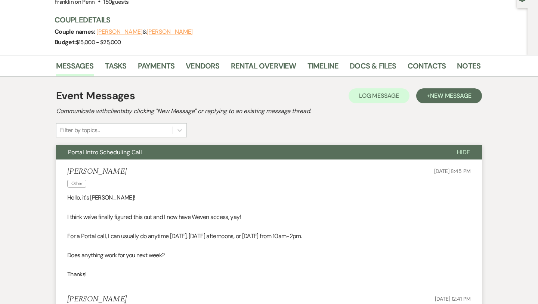
scroll to position [0, 0]
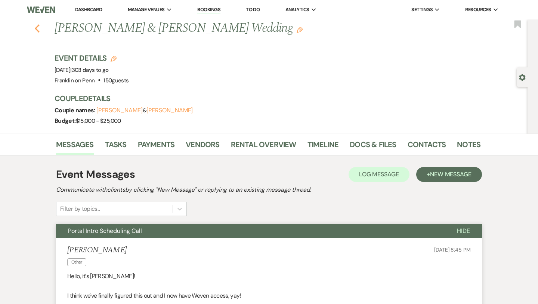
click at [38, 31] on use "button" at bounding box center [37, 28] width 5 height 8
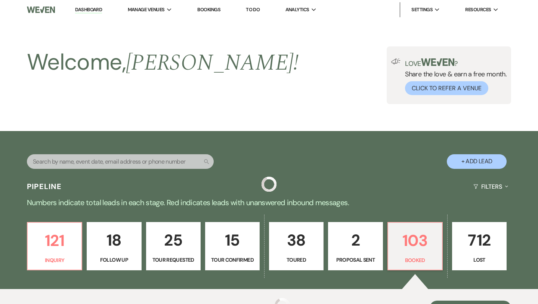
scroll to position [219, 0]
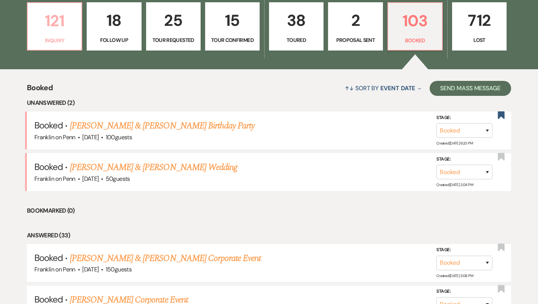
click at [61, 25] on p "121" at bounding box center [54, 20] width 45 height 25
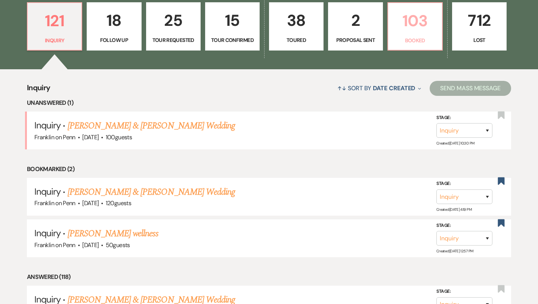
click at [421, 21] on p "103" at bounding box center [415, 20] width 45 height 25
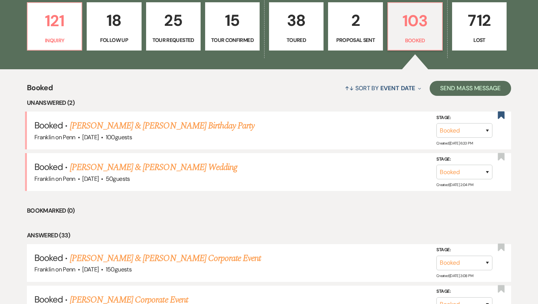
click at [293, 26] on p "38" at bounding box center [296, 20] width 45 height 25
select select "5"
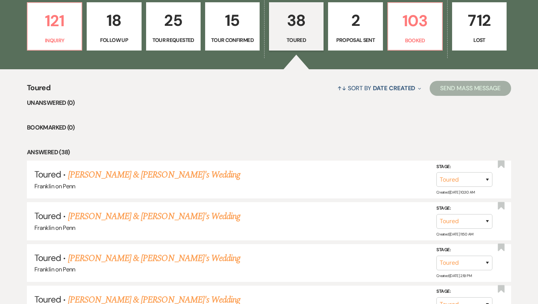
click at [296, 19] on p "38" at bounding box center [296, 20] width 45 height 25
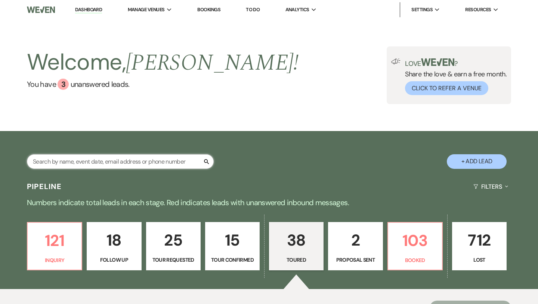
click at [95, 164] on input "text" at bounding box center [120, 161] width 187 height 15
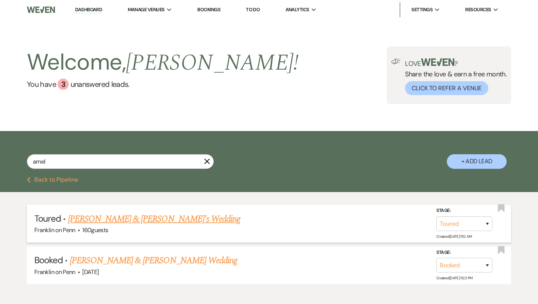
click at [169, 222] on link "[PERSON_NAME] & [PERSON_NAME]'s Wedding" at bounding box center [154, 218] width 173 height 13
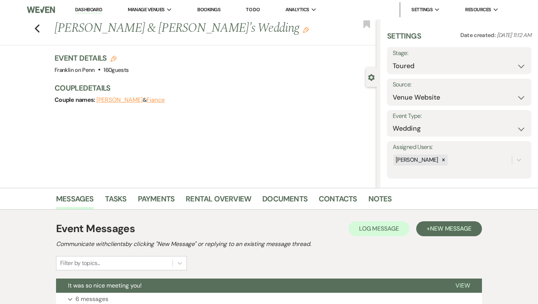
scroll to position [95, 0]
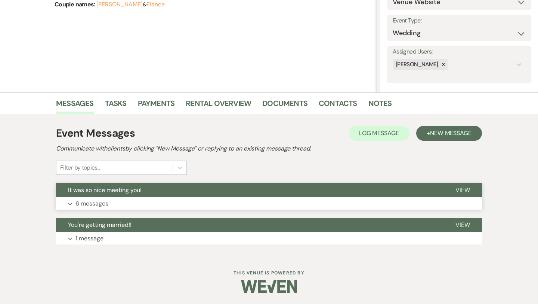
click at [107, 204] on p "6 messages" at bounding box center [92, 204] width 33 height 10
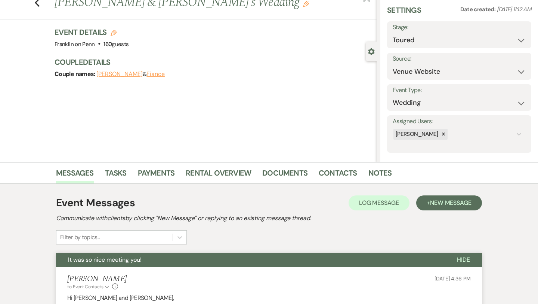
scroll to position [24, 0]
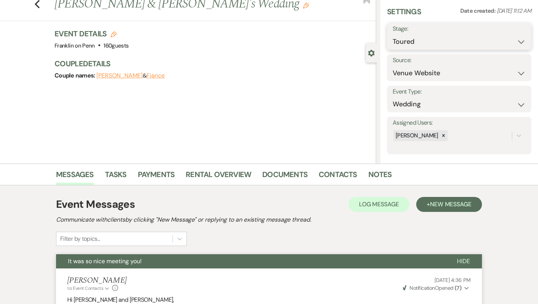
click at [396, 43] on select "Inquiry Follow Up Tour Requested Tour Confirmed Toured Proposal Sent Booked Lost" at bounding box center [459, 41] width 133 height 15
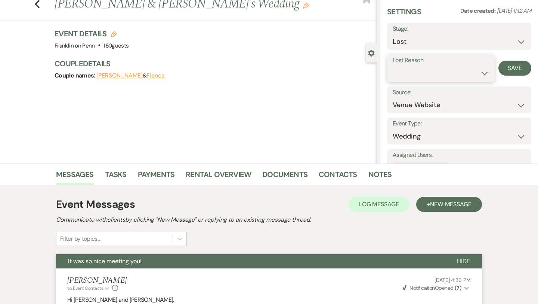
click at [405, 71] on select "Booked Elsewhere Budget Date Unavailable No Response Not a Good Match Capacity …" at bounding box center [441, 73] width 96 height 15
click at [511, 65] on button "Save" at bounding box center [515, 68] width 33 height 15
click at [39, 2] on icon "Previous" at bounding box center [37, 4] width 6 height 9
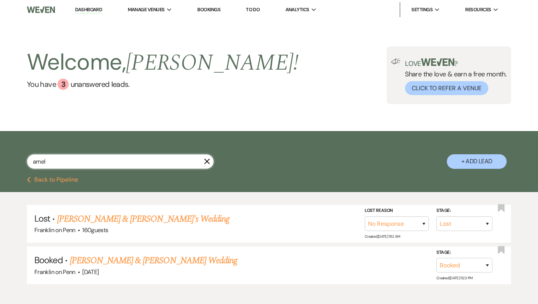
click at [92, 158] on input "amel" at bounding box center [120, 161] width 187 height 15
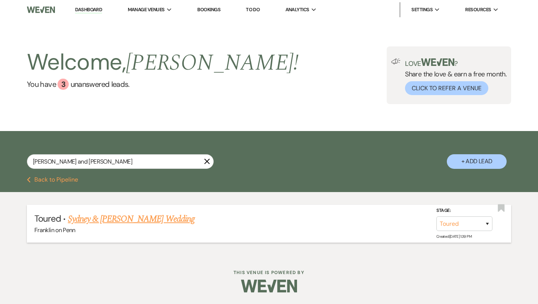
click at [118, 220] on link "Sydney & [PERSON_NAME] Wedding" at bounding box center [131, 218] width 127 height 13
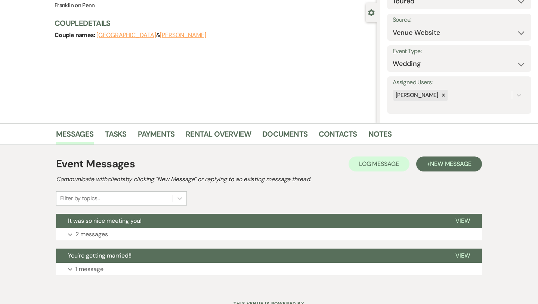
scroll to position [95, 0]
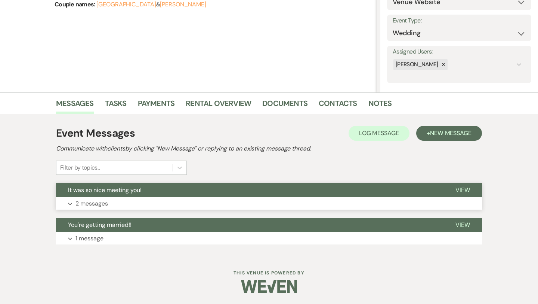
click at [104, 203] on p "2 messages" at bounding box center [92, 204] width 33 height 10
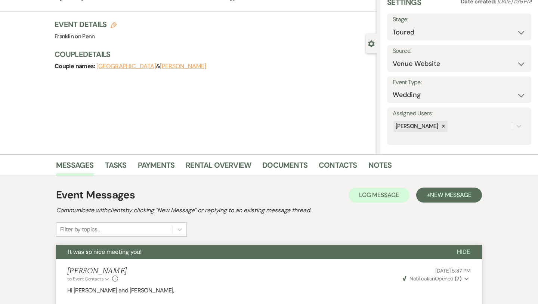
scroll to position [0, 0]
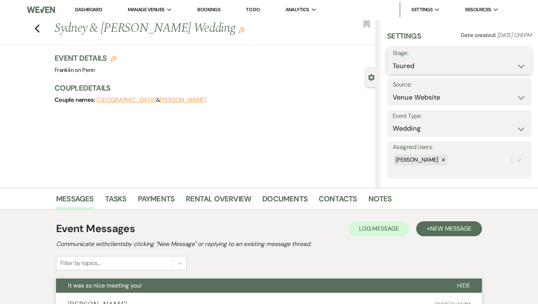
click at [431, 67] on select "Inquiry Follow Up Tour Requested Tour Confirmed Toured Proposal Sent Booked Lost" at bounding box center [459, 66] width 133 height 15
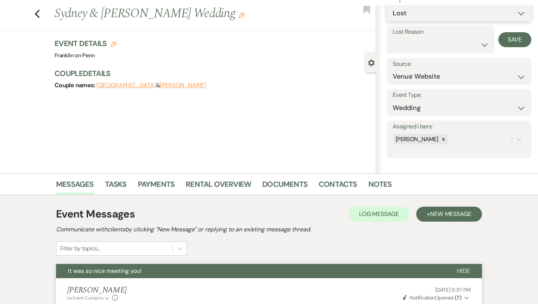
scroll to position [14, 0]
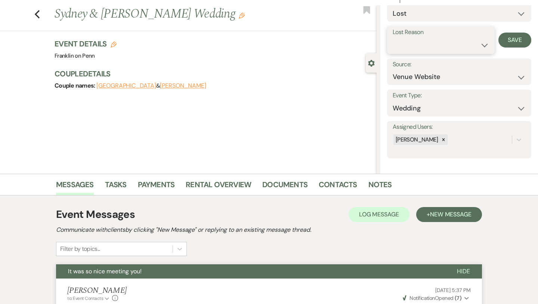
click at [407, 49] on select "Booked Elsewhere Budget Date Unavailable No Response Not a Good Match Capacity …" at bounding box center [441, 45] width 96 height 15
click at [522, 40] on button "Save" at bounding box center [515, 40] width 33 height 15
click at [37, 15] on use "button" at bounding box center [37, 14] width 5 height 8
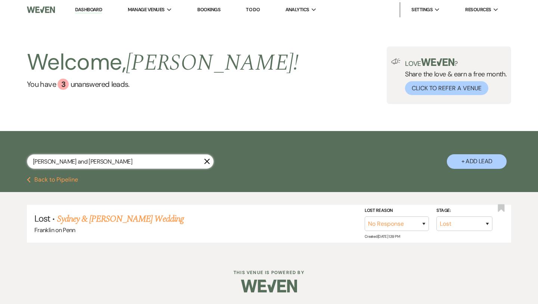
click at [101, 165] on input "[PERSON_NAME] and [PERSON_NAME]" at bounding box center [120, 161] width 187 height 15
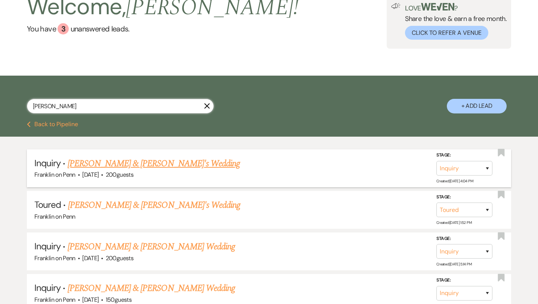
scroll to position [50, 0]
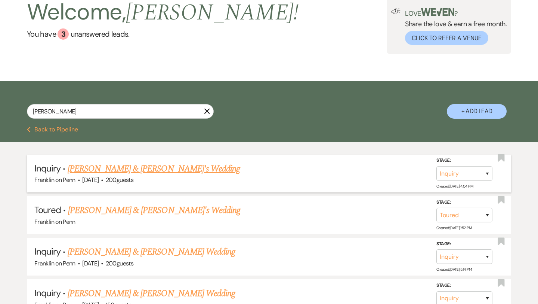
click at [124, 169] on link "[PERSON_NAME] & [PERSON_NAME]'s Wedding" at bounding box center [154, 168] width 173 height 13
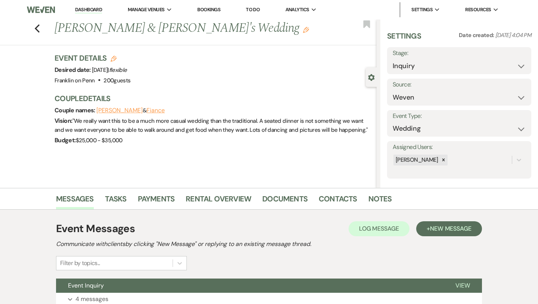
scroll to position [61, 0]
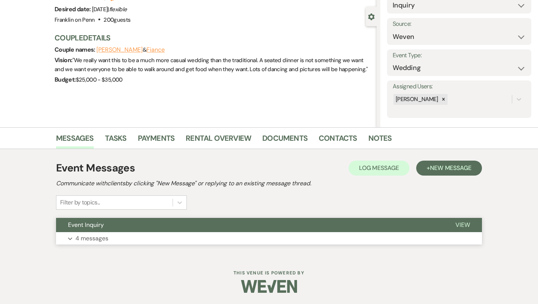
click at [105, 235] on p "4 messages" at bounding box center [92, 238] width 33 height 10
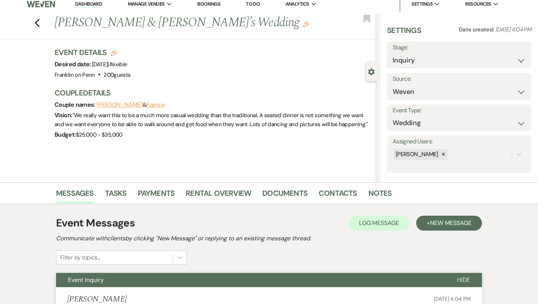
scroll to position [0, 0]
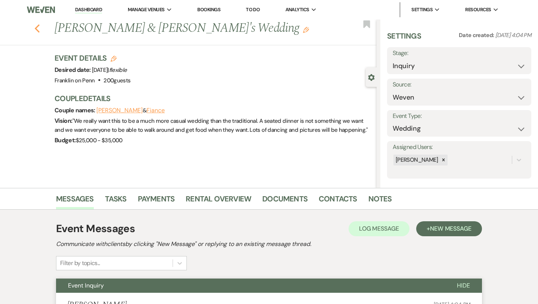
click at [39, 31] on icon "Previous" at bounding box center [37, 28] width 6 height 9
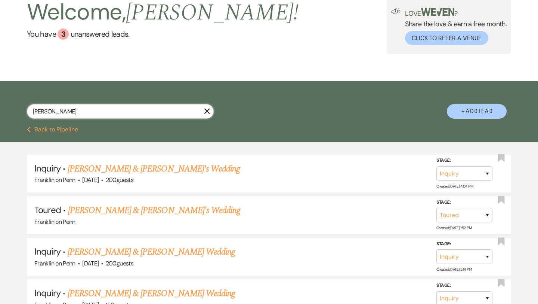
click at [109, 111] on input "[PERSON_NAME]" at bounding box center [120, 111] width 187 height 15
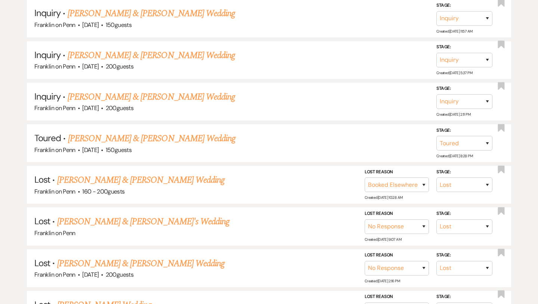
scroll to position [330, 0]
click at [153, 134] on link "[PERSON_NAME] & [PERSON_NAME] Wedding" at bounding box center [151, 137] width 167 height 13
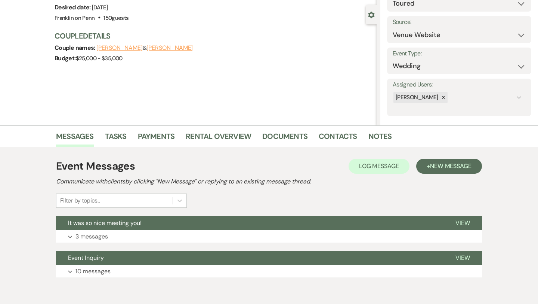
scroll to position [83, 0]
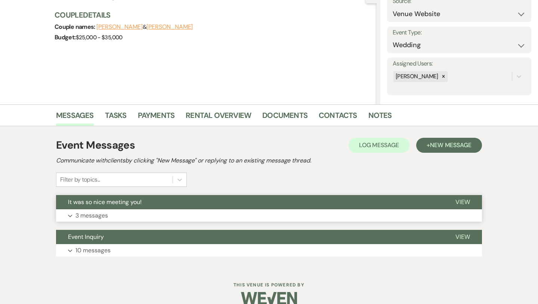
click at [105, 214] on p "3 messages" at bounding box center [92, 215] width 33 height 10
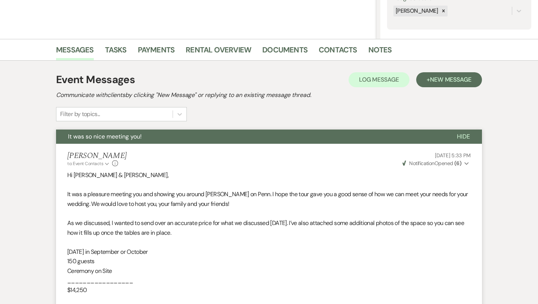
scroll to position [0, 0]
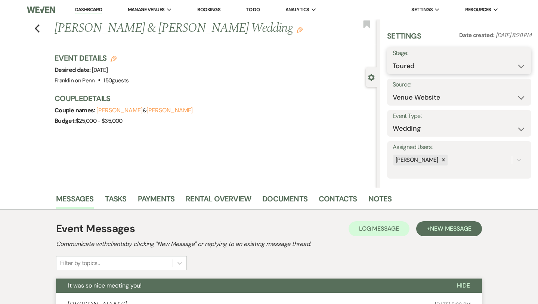
click at [419, 63] on select "Inquiry Follow Up Tour Requested Tour Confirmed Toured Proposal Sent Booked Lost" at bounding box center [459, 66] width 133 height 15
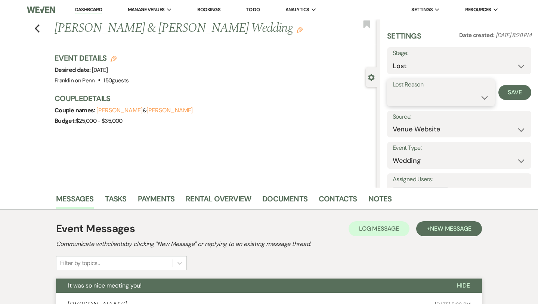
click at [402, 94] on select "Booked Elsewhere Budget Date Unavailable No Response Not a Good Match Capacity …" at bounding box center [441, 97] width 96 height 15
click at [514, 94] on button "Save" at bounding box center [515, 92] width 33 height 15
click at [38, 31] on use "button" at bounding box center [37, 28] width 5 height 8
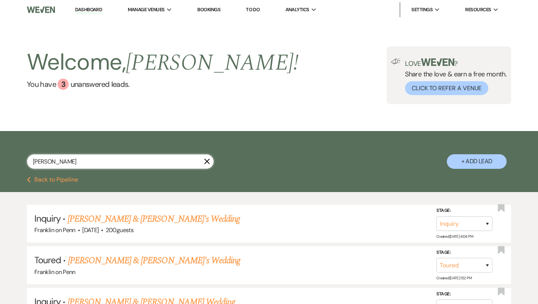
click at [87, 164] on input "[PERSON_NAME]" at bounding box center [120, 161] width 187 height 15
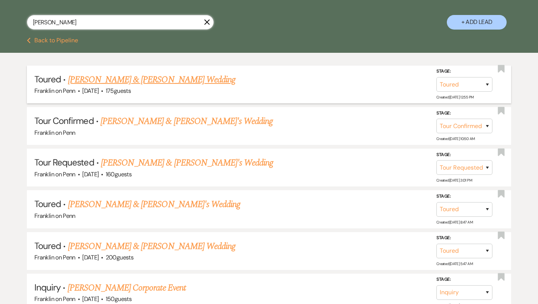
scroll to position [139, 0]
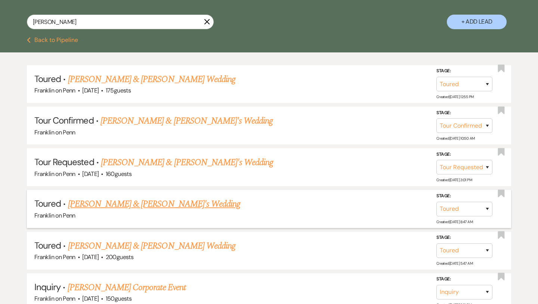
click at [151, 202] on link "[PERSON_NAME] & [PERSON_NAME]'s Wedding" at bounding box center [154, 203] width 173 height 13
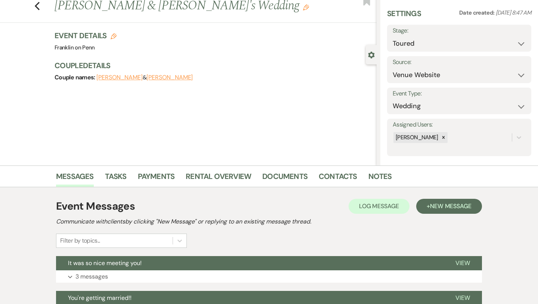
scroll to position [20, 0]
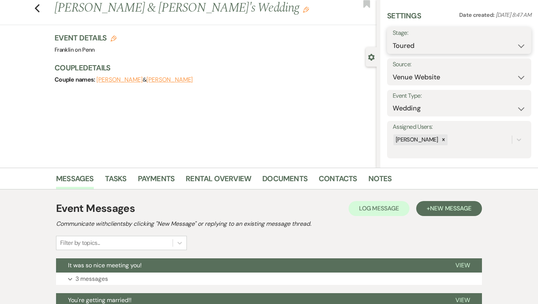
click at [431, 44] on select "Inquiry Follow Up Tour Requested Tour Confirmed Toured Proposal Sent Booked Lost" at bounding box center [459, 46] width 133 height 15
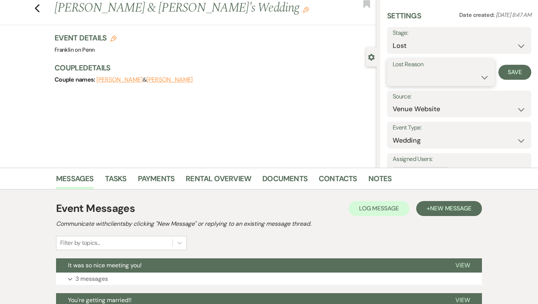
click at [413, 75] on select "Booked Elsewhere Budget Date Unavailable No Response Not a Good Match Capacity …" at bounding box center [441, 77] width 96 height 15
click at [504, 72] on button "Save" at bounding box center [515, 72] width 33 height 15
click at [38, 7] on icon "Previous" at bounding box center [37, 8] width 6 height 9
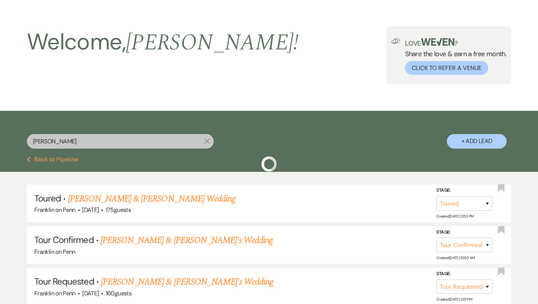
scroll to position [139, 0]
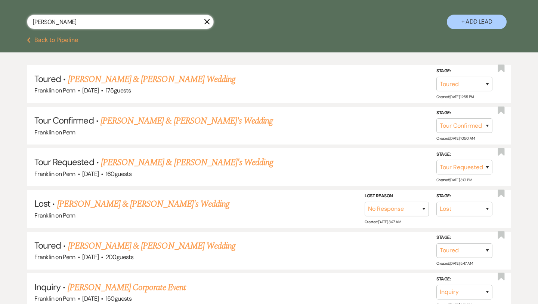
click at [152, 22] on input "[PERSON_NAME]" at bounding box center [120, 22] width 187 height 15
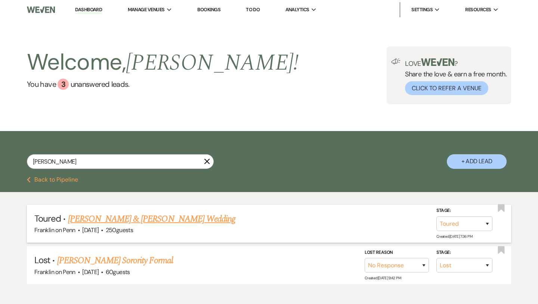
click at [139, 215] on link "[PERSON_NAME] & [PERSON_NAME] Wedding" at bounding box center [151, 218] width 167 height 13
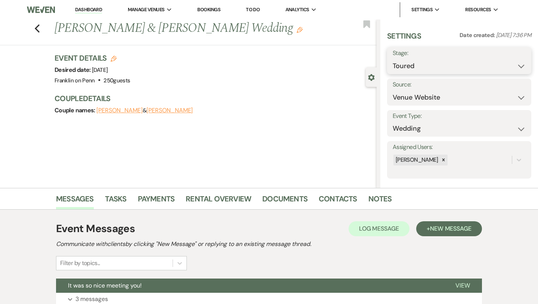
click at [420, 64] on select "Inquiry Follow Up Tour Requested Tour Confirmed Toured Proposal Sent Booked Lost" at bounding box center [459, 66] width 133 height 15
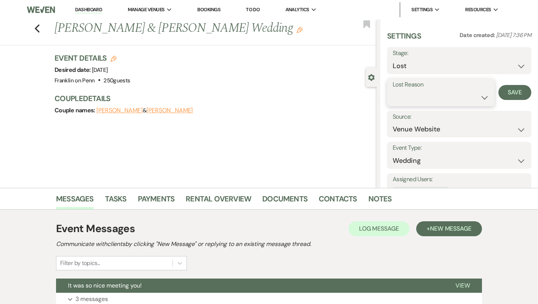
click at [414, 98] on select "Booked Elsewhere Budget Date Unavailable No Response Not a Good Match Capacity …" at bounding box center [441, 97] width 96 height 15
click at [505, 94] on button "Save" at bounding box center [515, 92] width 33 height 15
click at [38, 30] on icon "Previous" at bounding box center [37, 28] width 6 height 9
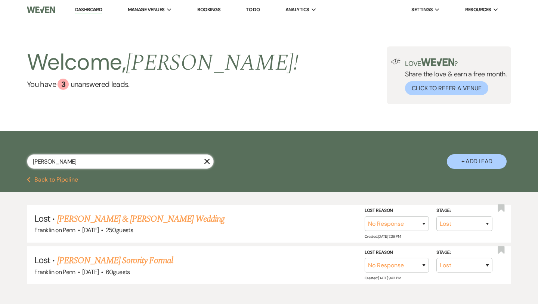
click at [64, 163] on input "[PERSON_NAME]" at bounding box center [120, 161] width 187 height 15
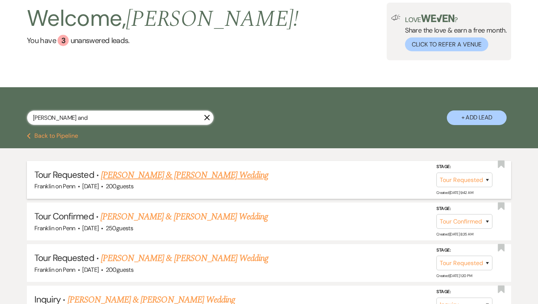
scroll to position [44, 0]
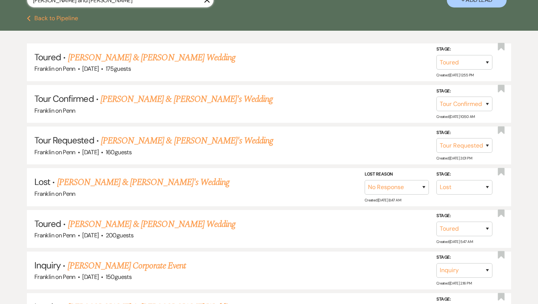
scroll to position [162, 0]
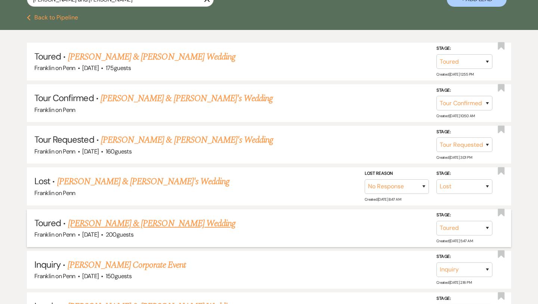
click at [165, 222] on link "[PERSON_NAME] & [PERSON_NAME] Wedding" at bounding box center [151, 222] width 167 height 13
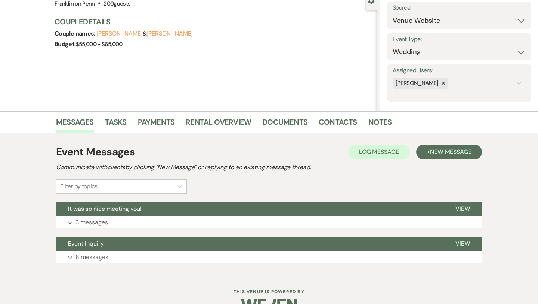
scroll to position [95, 0]
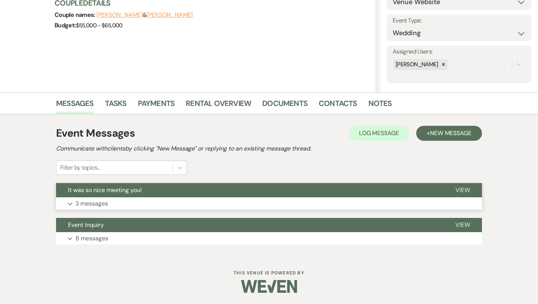
click at [105, 205] on p "3 messages" at bounding box center [92, 204] width 33 height 10
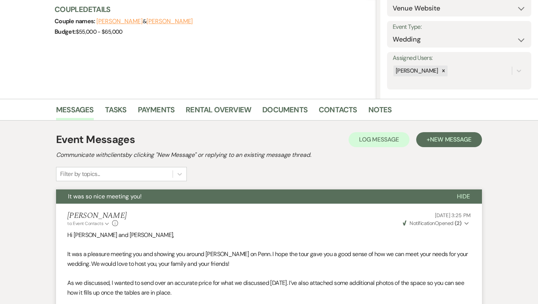
scroll to position [0, 0]
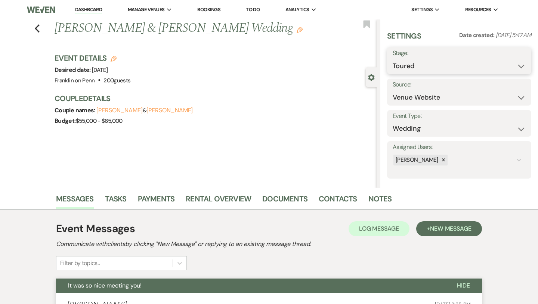
click at [409, 64] on select "Inquiry Follow Up Tour Requested Tour Confirmed Toured Proposal Sent Booked Lost" at bounding box center [459, 66] width 133 height 15
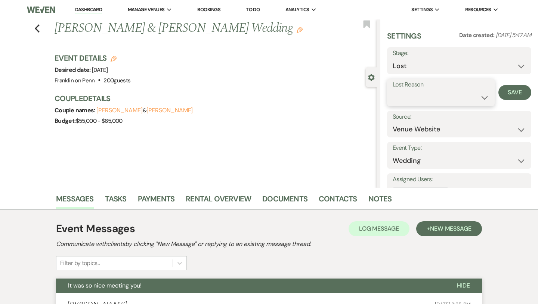
click at [405, 96] on select "Booked Elsewhere Budget Date Unavailable No Response Not a Good Match Capacity …" at bounding box center [441, 97] width 96 height 15
click at [514, 89] on button "Save" at bounding box center [515, 92] width 33 height 15
click at [37, 24] on icon "Previous" at bounding box center [37, 28] width 6 height 9
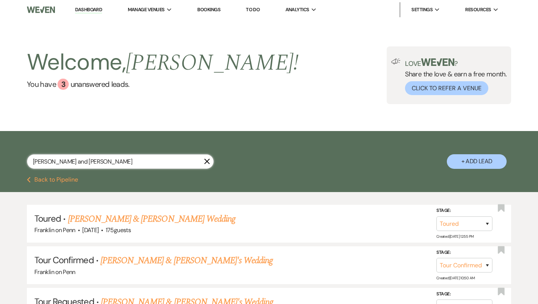
click at [70, 161] on input "[PERSON_NAME] and [PERSON_NAME]" at bounding box center [120, 161] width 187 height 15
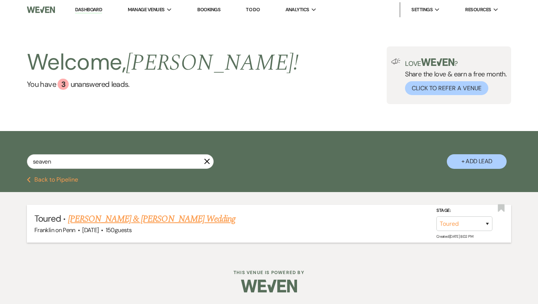
click at [123, 219] on link "[PERSON_NAME] & [PERSON_NAME] Wedding" at bounding box center [151, 218] width 167 height 13
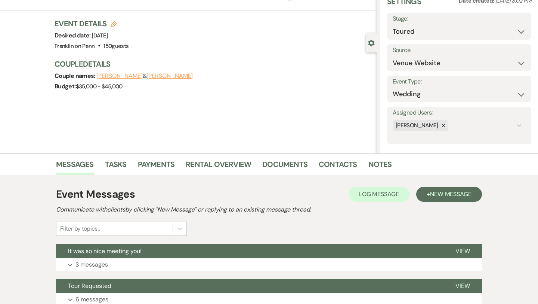
scroll to position [30, 0]
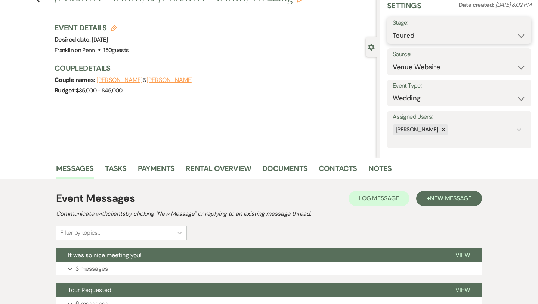
click at [417, 35] on select "Inquiry Follow Up Tour Requested Tour Confirmed Toured Proposal Sent Booked Lost" at bounding box center [459, 35] width 133 height 15
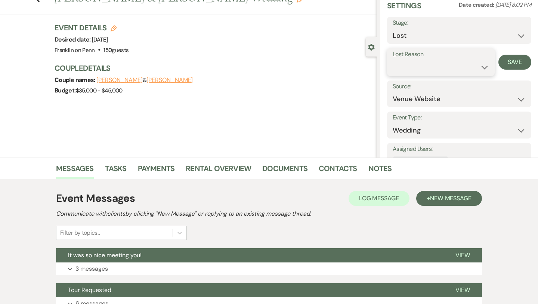
click at [410, 68] on select "Booked Elsewhere Budget Date Unavailable No Response Not a Good Match Capacity …" at bounding box center [441, 67] width 96 height 15
click at [415, 71] on select "Booked Elsewhere Budget Date Unavailable No Response Not a Good Match Capacity …" at bounding box center [441, 67] width 96 height 15
click at [505, 62] on button "Save" at bounding box center [515, 62] width 33 height 15
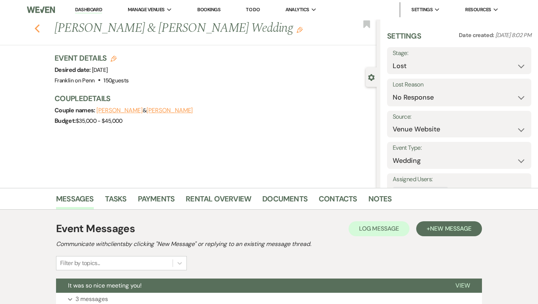
click at [35, 25] on icon "Previous" at bounding box center [37, 28] width 6 height 9
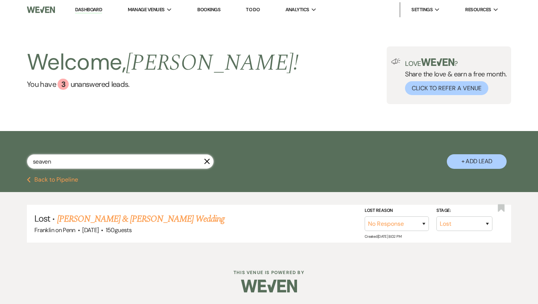
click at [80, 160] on input "seaven" at bounding box center [120, 161] width 187 height 15
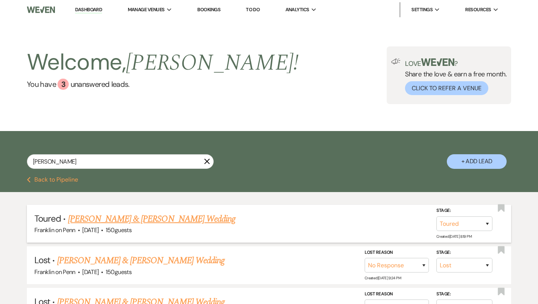
click at [122, 219] on link "[PERSON_NAME] & [PERSON_NAME] Wedding" at bounding box center [151, 218] width 167 height 13
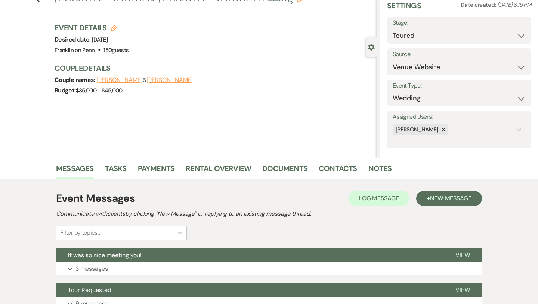
scroll to position [27, 0]
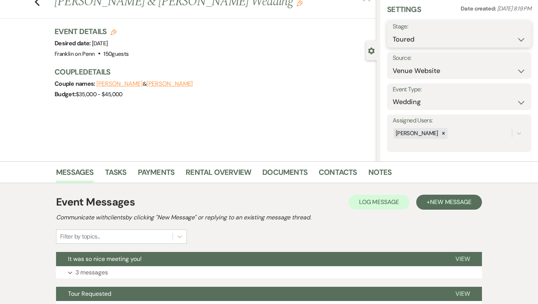
click at [443, 42] on select "Inquiry Follow Up Tour Requested Tour Confirmed Toured Proposal Sent Booked Lost" at bounding box center [459, 39] width 133 height 15
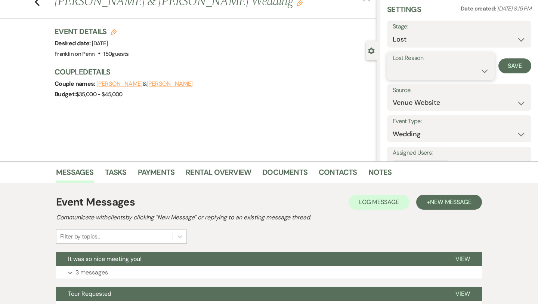
click at [424, 71] on select "Booked Elsewhere Budget Date Unavailable No Response Not a Good Match Capacity …" at bounding box center [441, 71] width 96 height 15
click at [516, 65] on button "Save" at bounding box center [515, 65] width 33 height 15
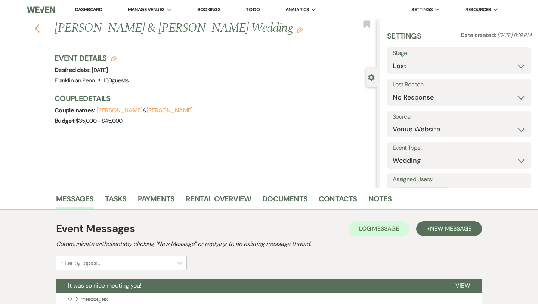
click at [38, 27] on icon "Previous" at bounding box center [37, 28] width 6 height 9
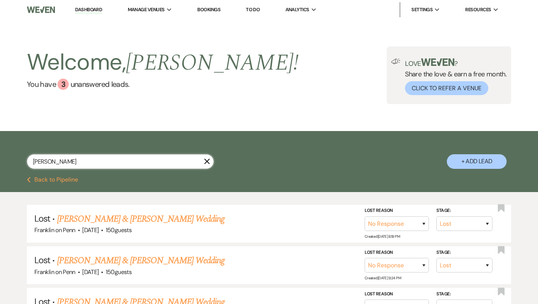
click at [92, 158] on input "[PERSON_NAME]" at bounding box center [120, 161] width 187 height 15
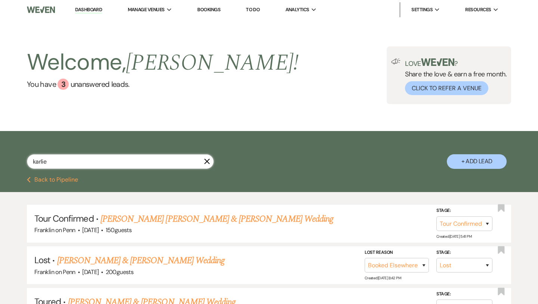
click at [66, 162] on input "karlie" at bounding box center [120, 161] width 187 height 15
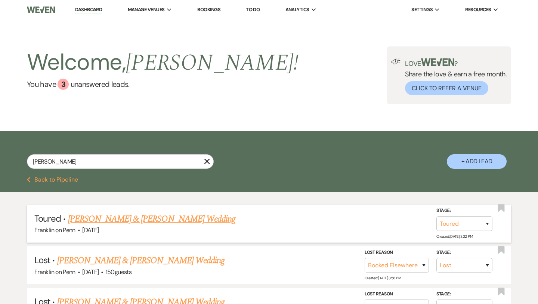
click at [148, 220] on link "[PERSON_NAME] & [PERSON_NAME] Wedding" at bounding box center [151, 218] width 167 height 13
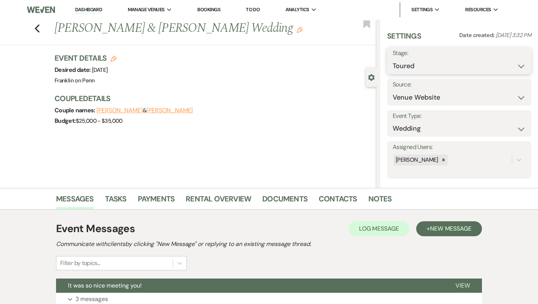
click at [408, 63] on select "Inquiry Follow Up Tour Requested Tour Confirmed Toured Proposal Sent Booked Lost" at bounding box center [459, 66] width 133 height 15
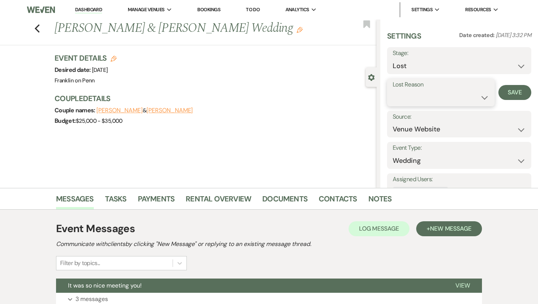
click at [406, 96] on select "Booked Elsewhere Budget Date Unavailable No Response Not a Good Match Capacity …" at bounding box center [441, 97] width 96 height 15
click at [509, 90] on button "Save" at bounding box center [515, 92] width 33 height 15
click at [37, 29] on use "button" at bounding box center [37, 28] width 5 height 8
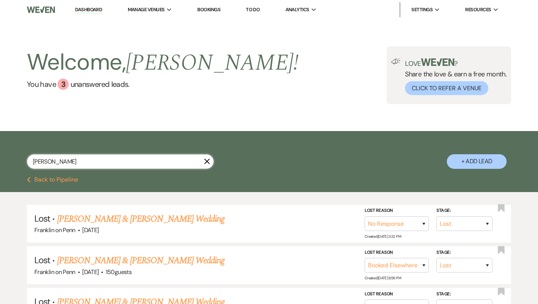
click at [79, 164] on input "[PERSON_NAME]" at bounding box center [120, 161] width 187 height 15
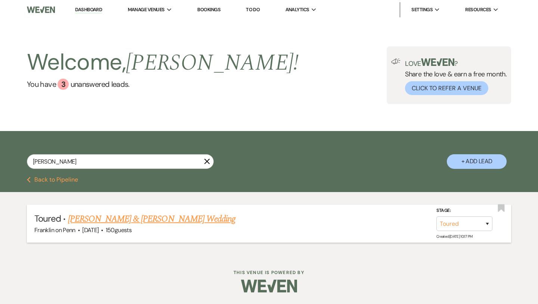
click at [103, 217] on link "[PERSON_NAME] & [PERSON_NAME] Wedding" at bounding box center [151, 218] width 167 height 13
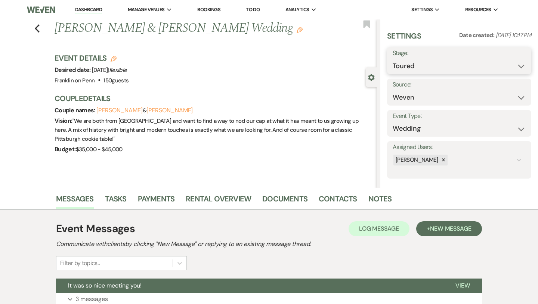
click at [405, 68] on select "Inquiry Follow Up Tour Requested Tour Confirmed Toured Proposal Sent Booked Lost" at bounding box center [459, 66] width 133 height 15
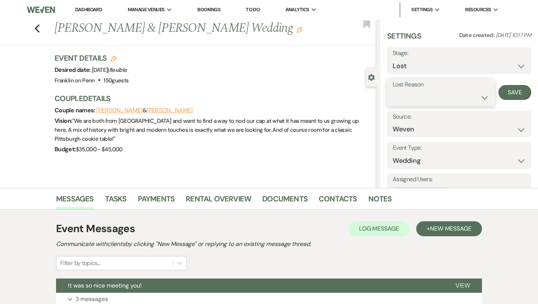
click at [405, 99] on select "Booked Elsewhere Budget Date Unavailable No Response Not a Good Match Capacity …" at bounding box center [441, 97] width 96 height 15
click at [524, 91] on button "Save" at bounding box center [515, 92] width 33 height 15
click at [40, 30] on div "Previous [PERSON_NAME] & [PERSON_NAME] Wedding Edit Bookmark" at bounding box center [186, 32] width 381 height 26
click at [37, 29] on use "button" at bounding box center [37, 28] width 5 height 8
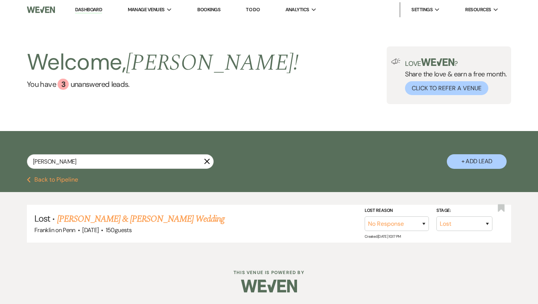
click at [33, 176] on button "Previous Back to Pipeline" at bounding box center [52, 179] width 51 height 6
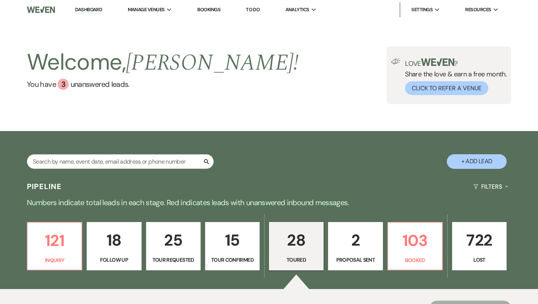
click at [90, 7] on link "Dashboard" at bounding box center [88, 9] width 27 height 7
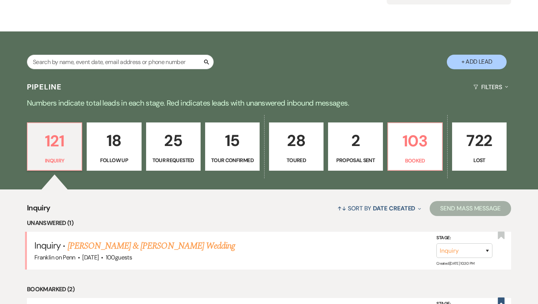
scroll to position [98, 0]
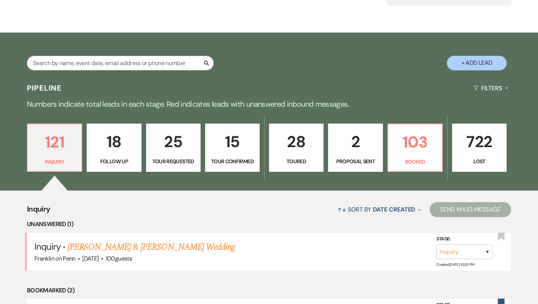
click at [358, 140] on p "2" at bounding box center [355, 141] width 45 height 25
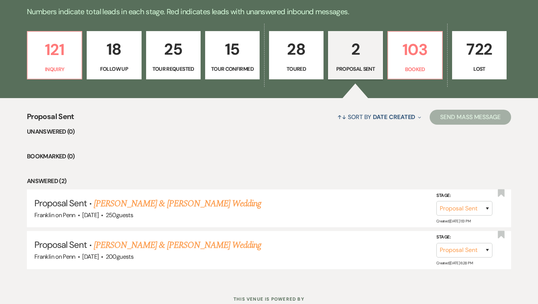
scroll to position [192, 0]
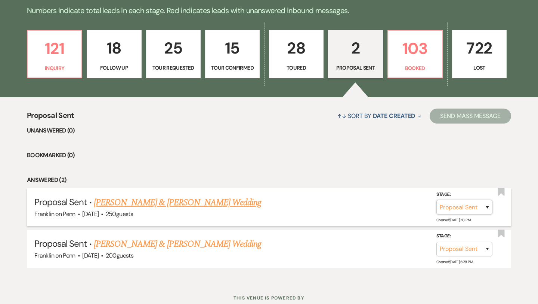
click at [469, 203] on select "Inquiry Follow Up Tour Requested Tour Confirmed Toured Proposal Sent Booked Lost" at bounding box center [465, 207] width 56 height 15
click at [481, 208] on button "Save" at bounding box center [477, 206] width 37 height 15
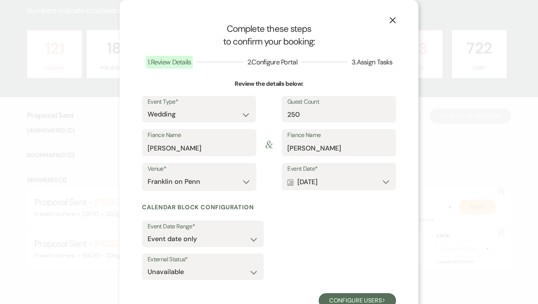
scroll to position [26, 0]
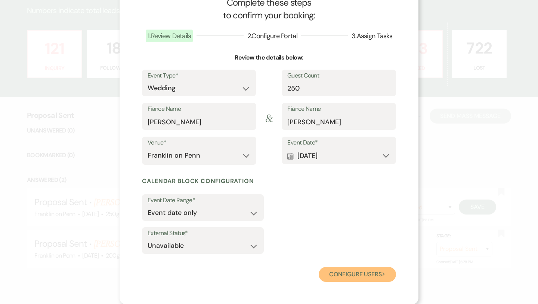
click at [359, 273] on button "Configure users Next" at bounding box center [357, 274] width 77 height 15
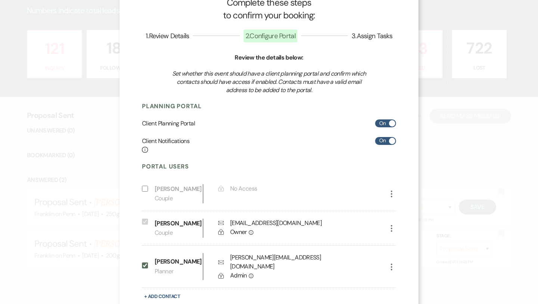
scroll to position [67, 0]
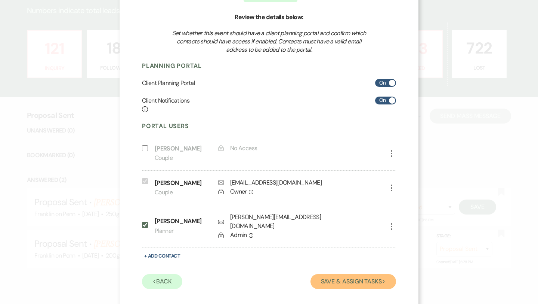
click at [353, 279] on button "Save & Assign Tasks Next" at bounding box center [354, 281] width 86 height 15
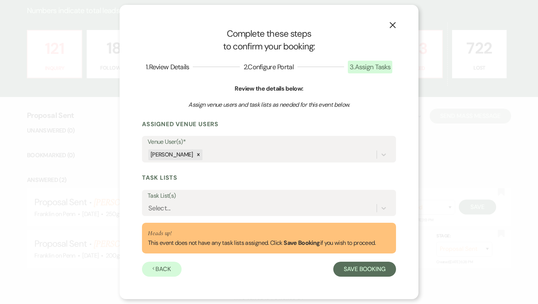
scroll to position [0, 0]
click at [350, 273] on button "Save Booking" at bounding box center [365, 268] width 63 height 15
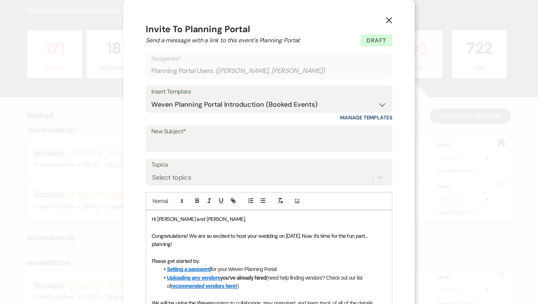
click at [389, 21] on use "button" at bounding box center [389, 20] width 6 height 6
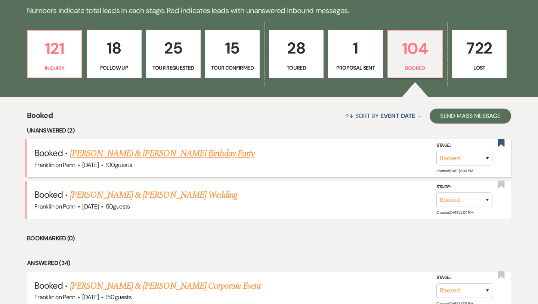
click at [174, 154] on link "[PERSON_NAME] & [PERSON_NAME] Birthday Party" at bounding box center [162, 153] width 185 height 13
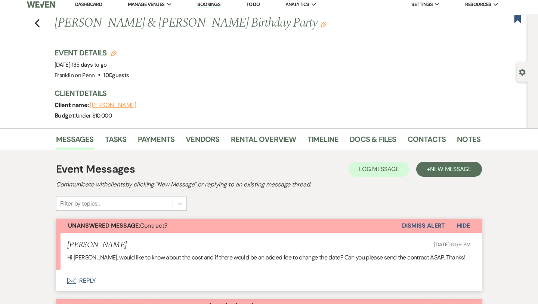
scroll to position [6, 0]
click at [40, 23] on icon "Previous" at bounding box center [37, 22] width 6 height 9
